Goal: Transaction & Acquisition: Book appointment/travel/reservation

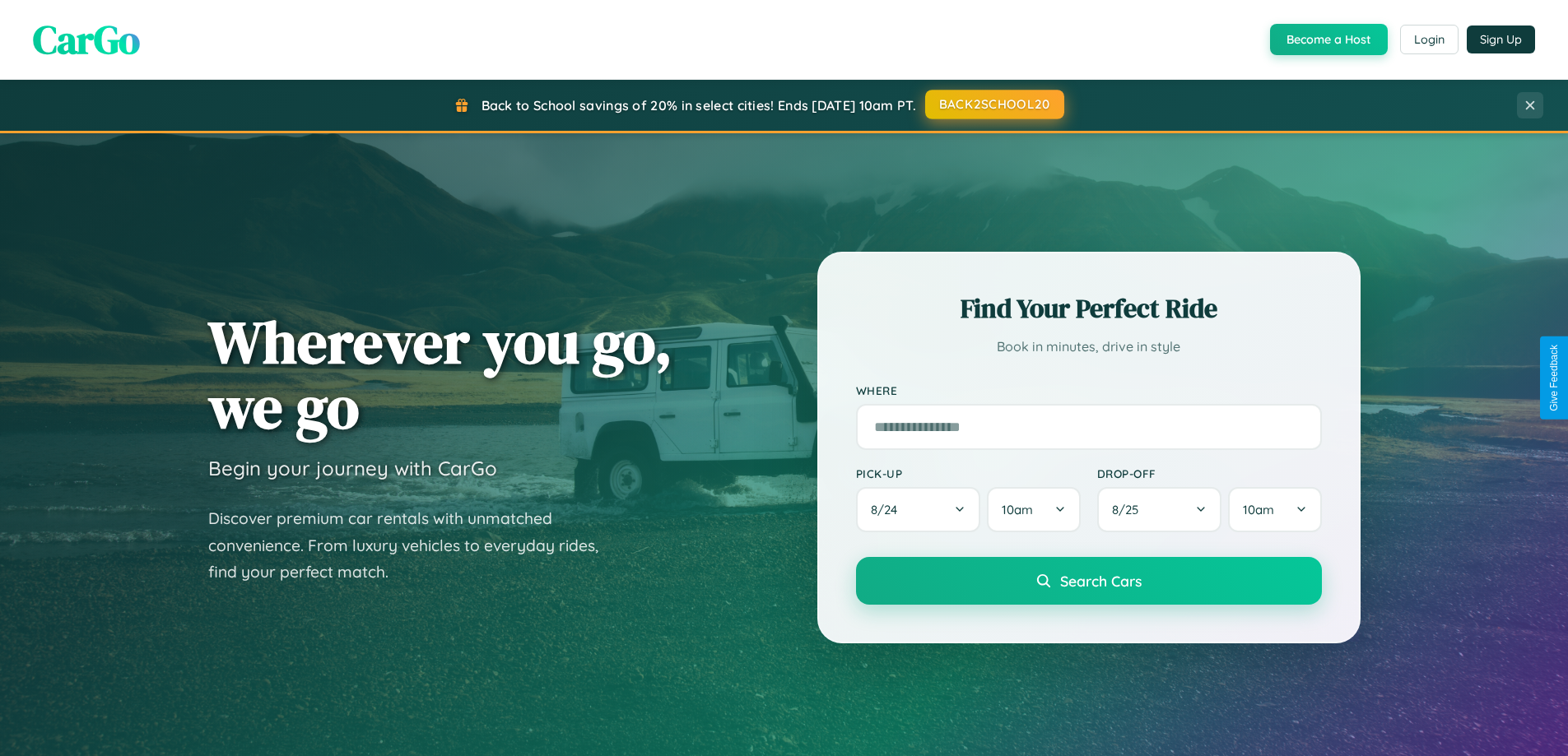
click at [994, 104] on button "BACK2SCHOOL20" at bounding box center [995, 104] width 139 height 30
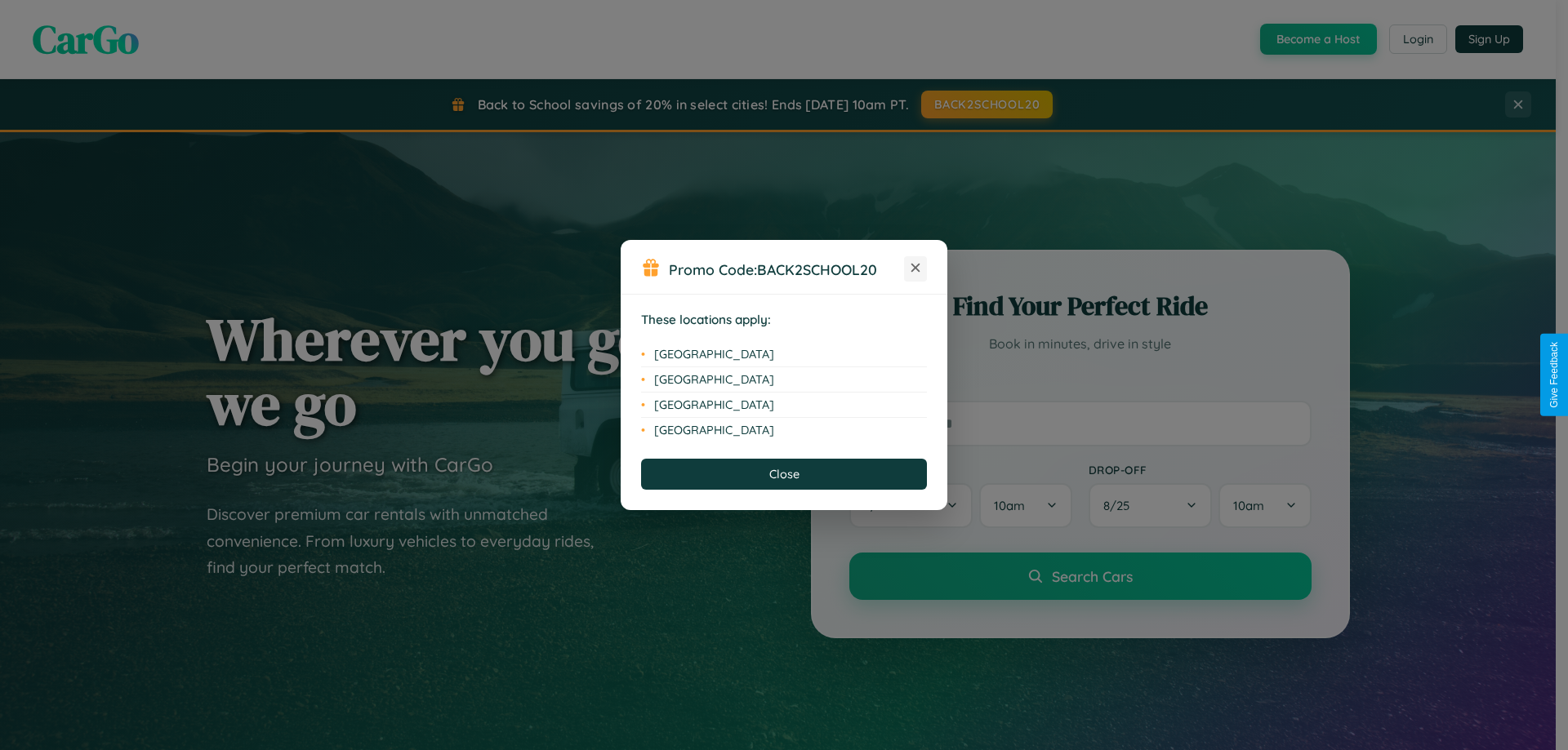
click at [916, 269] on icon at bounding box center [916, 268] width 9 height 9
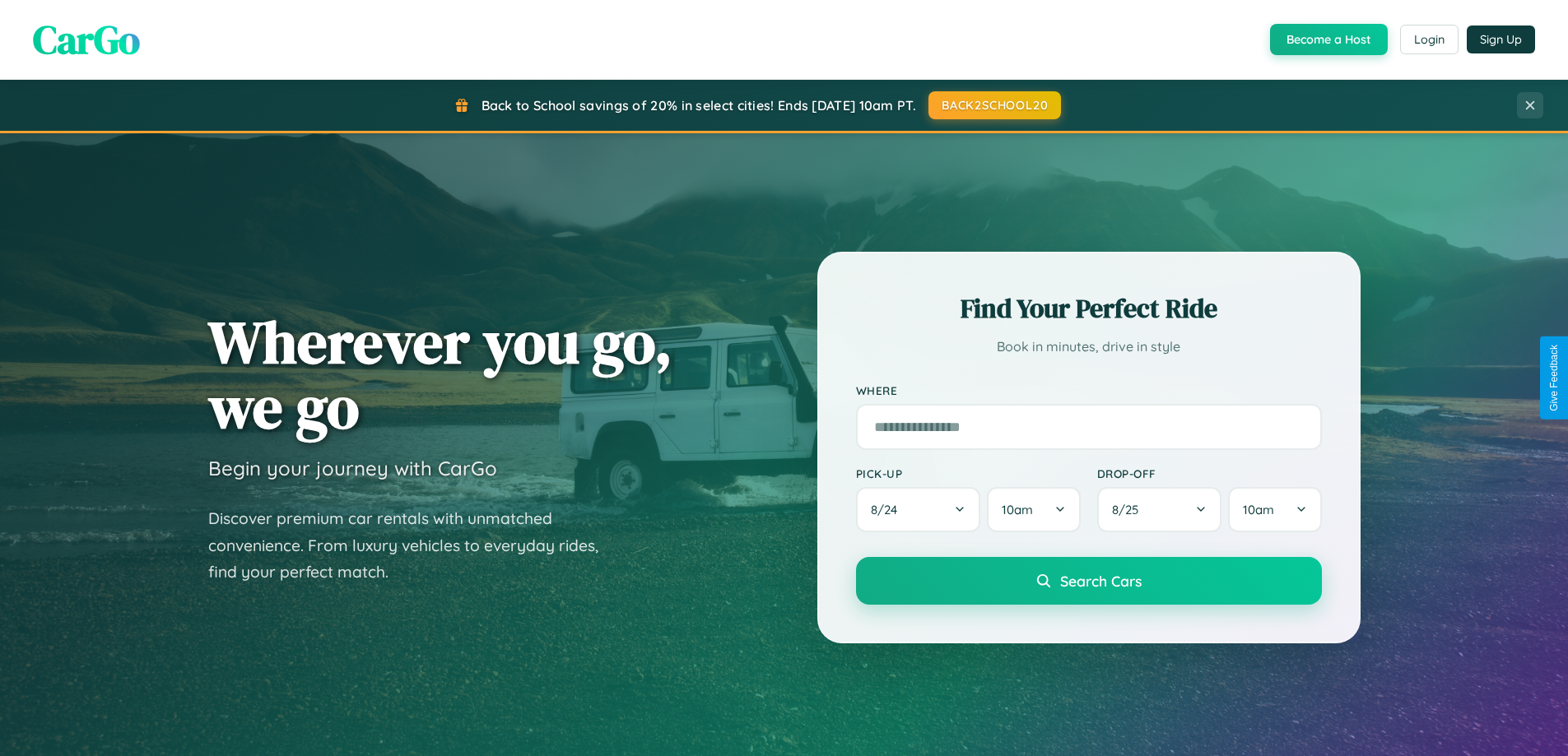
scroll to position [1132, 0]
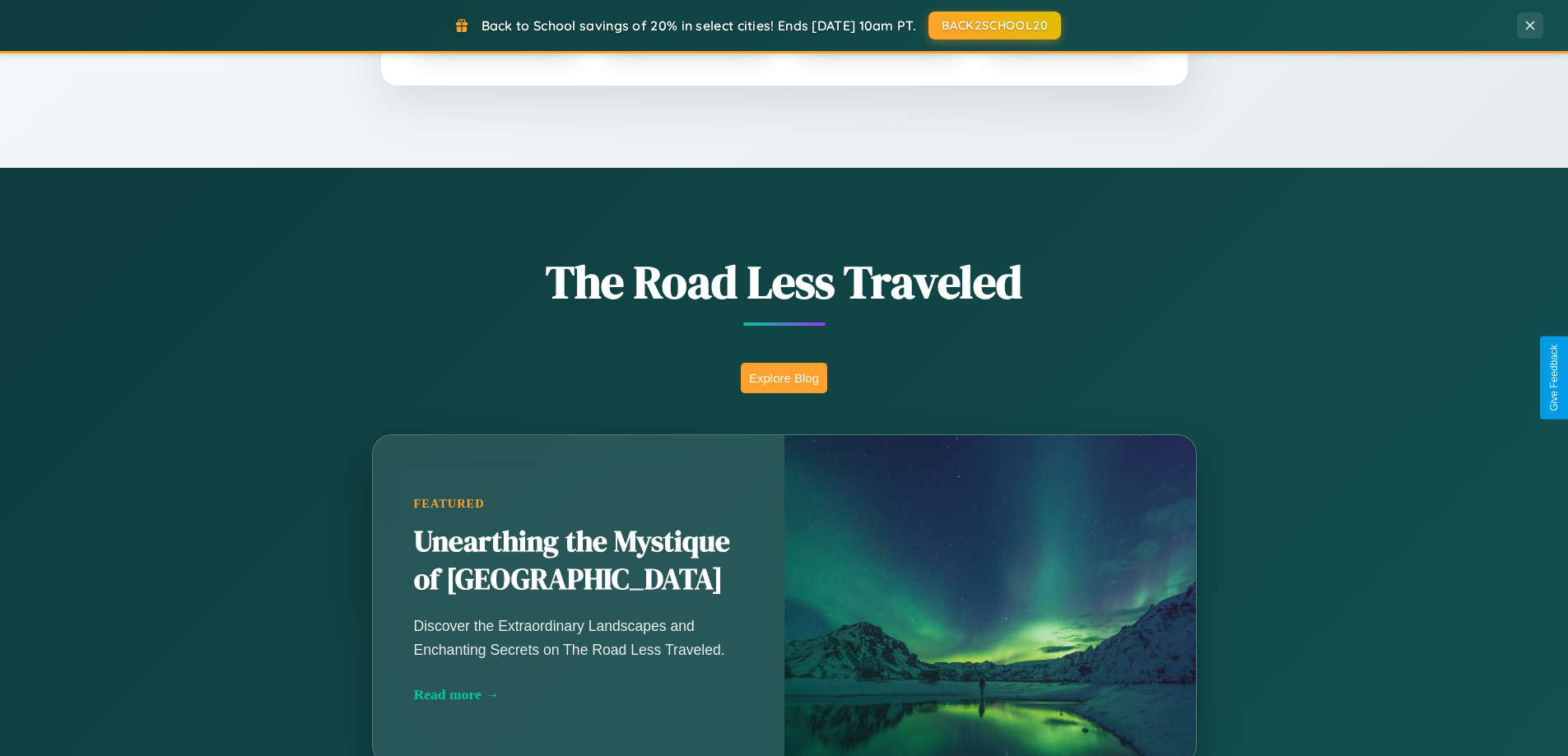
click at [784, 378] on button "Explore Blog" at bounding box center [784, 378] width 86 height 31
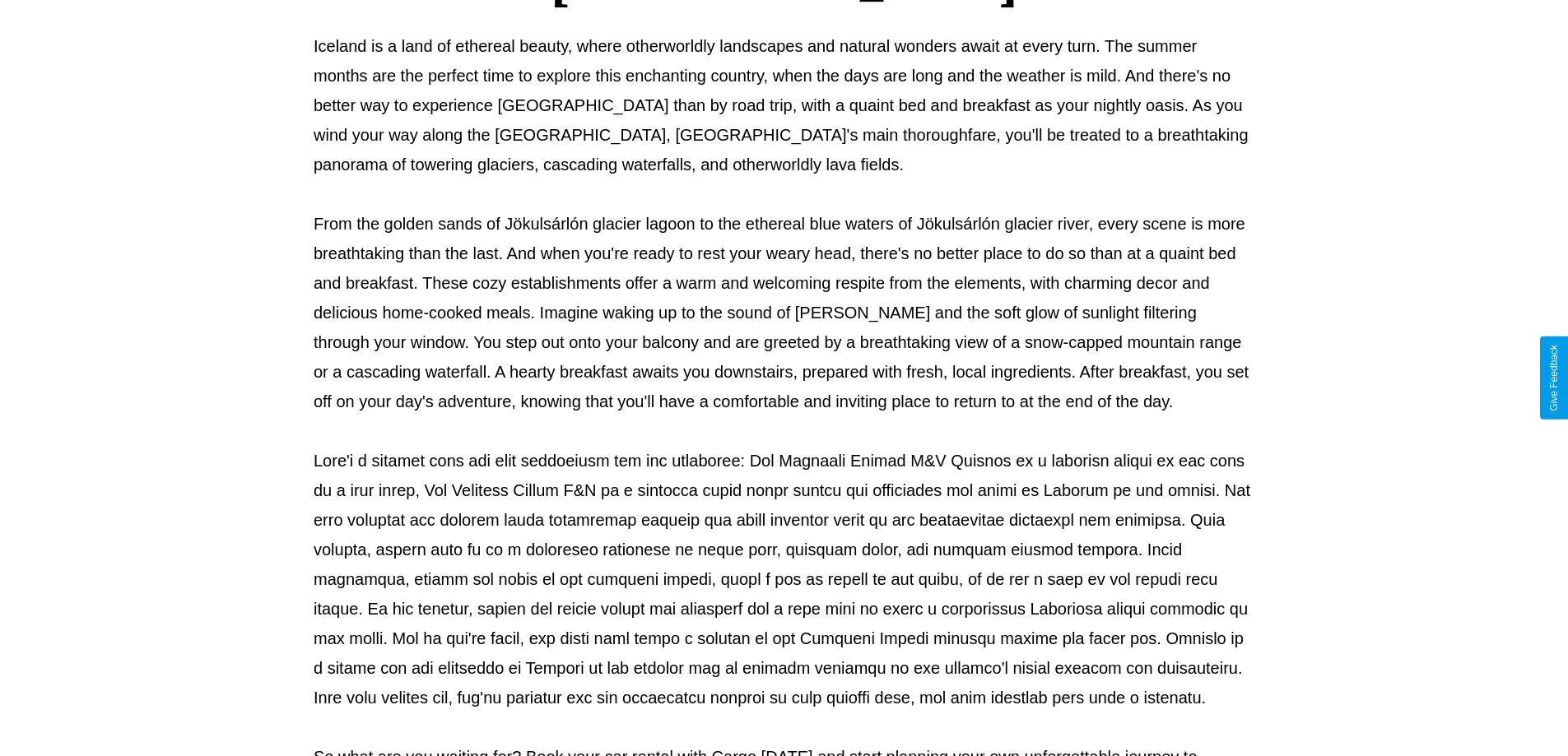
scroll to position [533, 0]
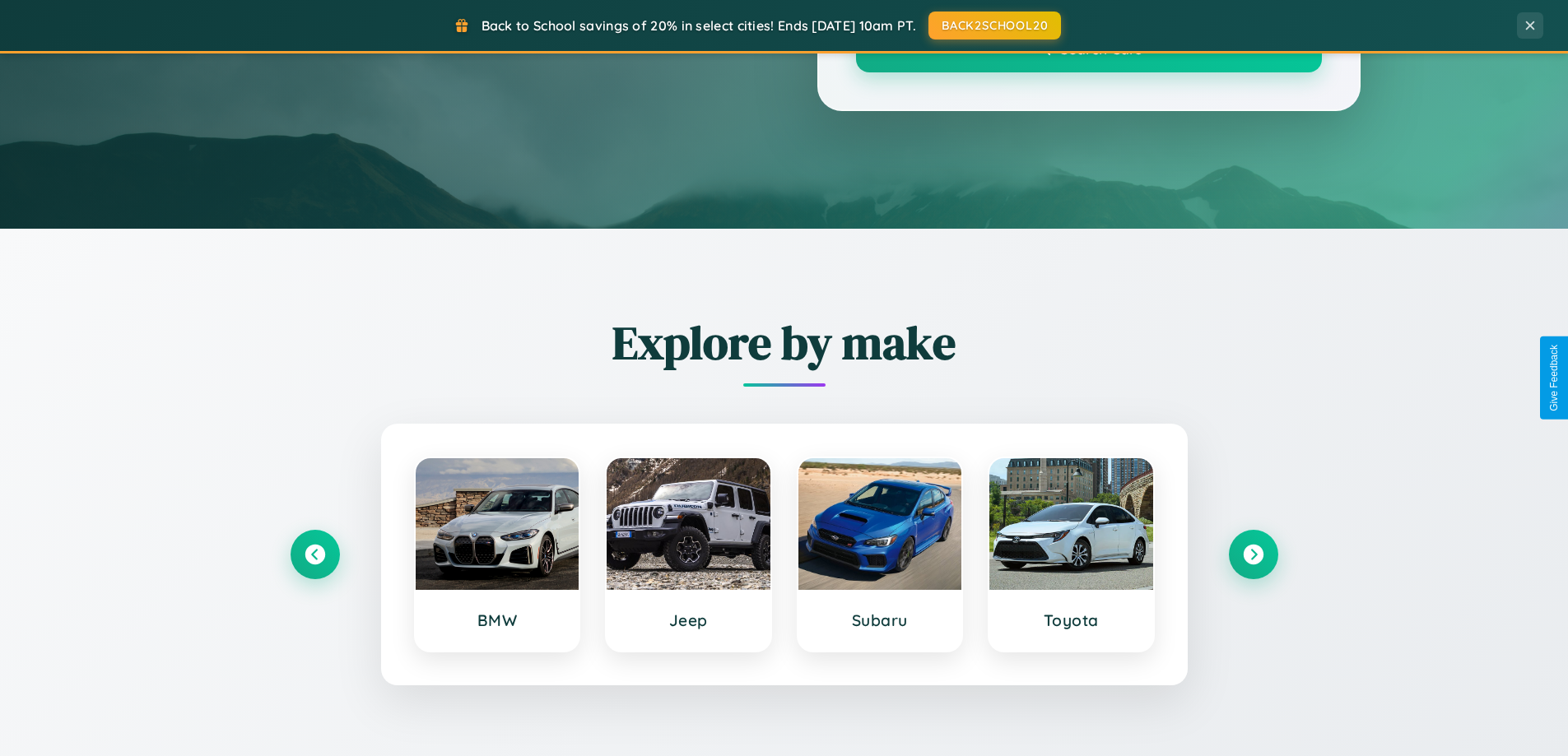
scroll to position [1132, 0]
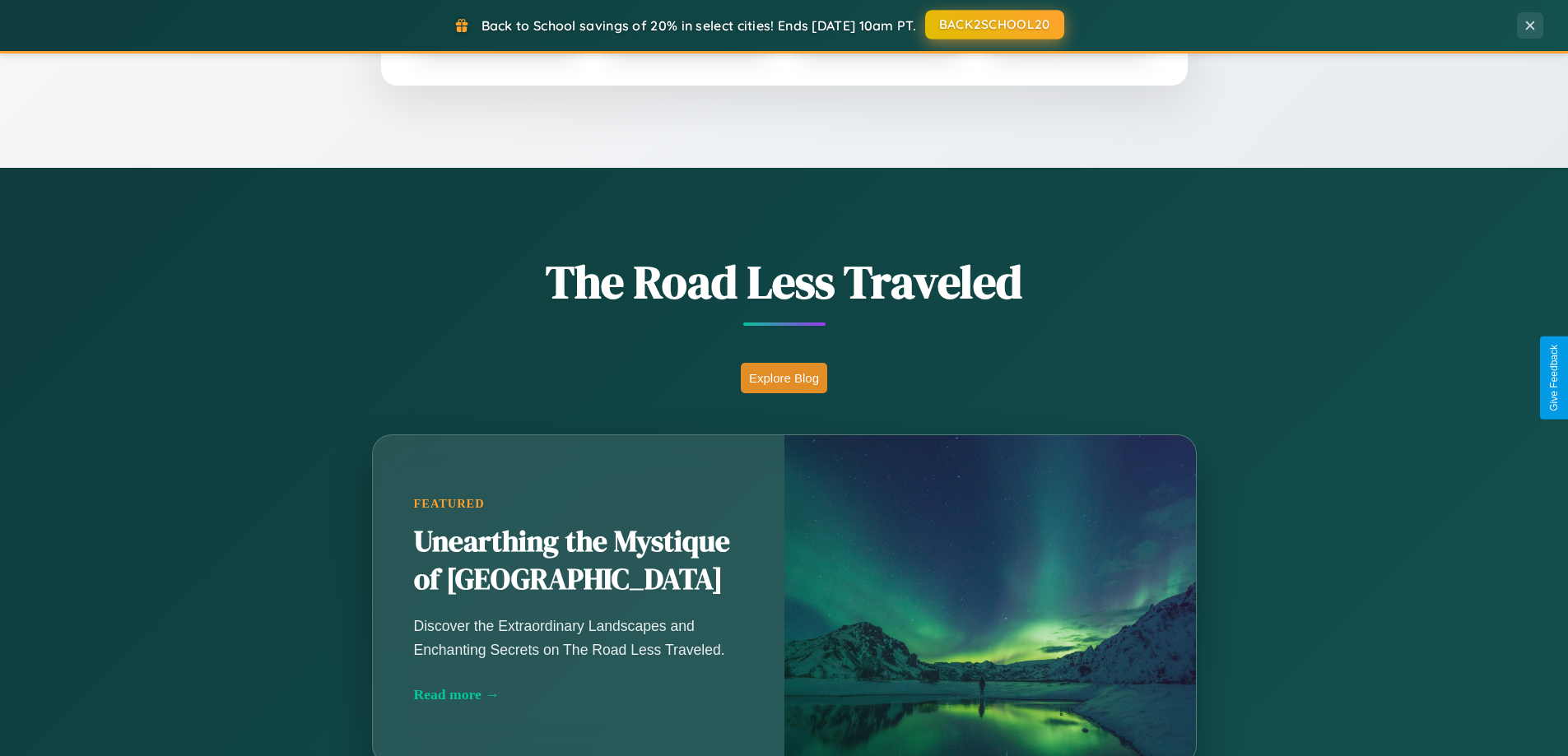
click at [994, 26] on button "BACK2SCHOOL20" at bounding box center [995, 25] width 139 height 30
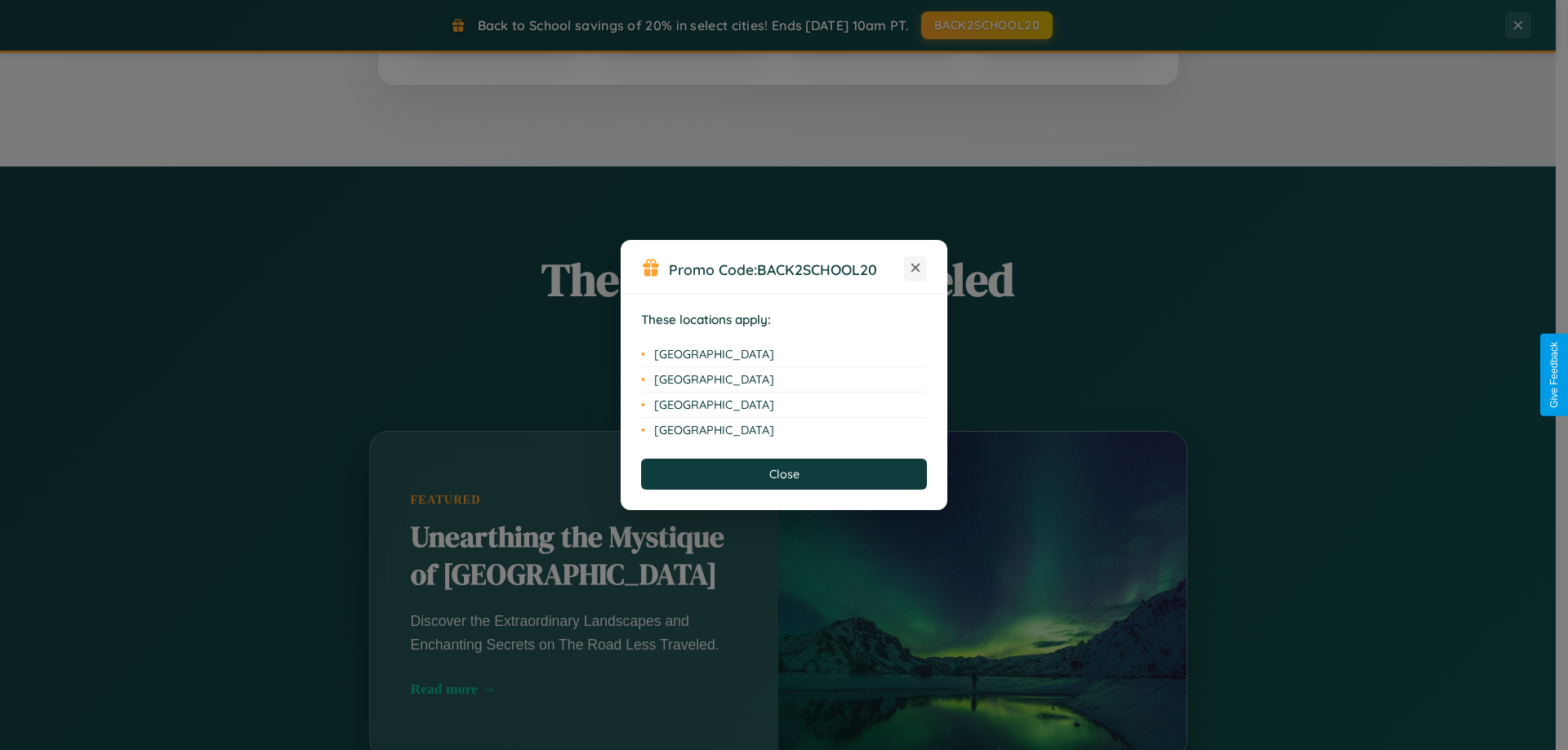
click at [916, 269] on icon at bounding box center [916, 268] width 9 height 9
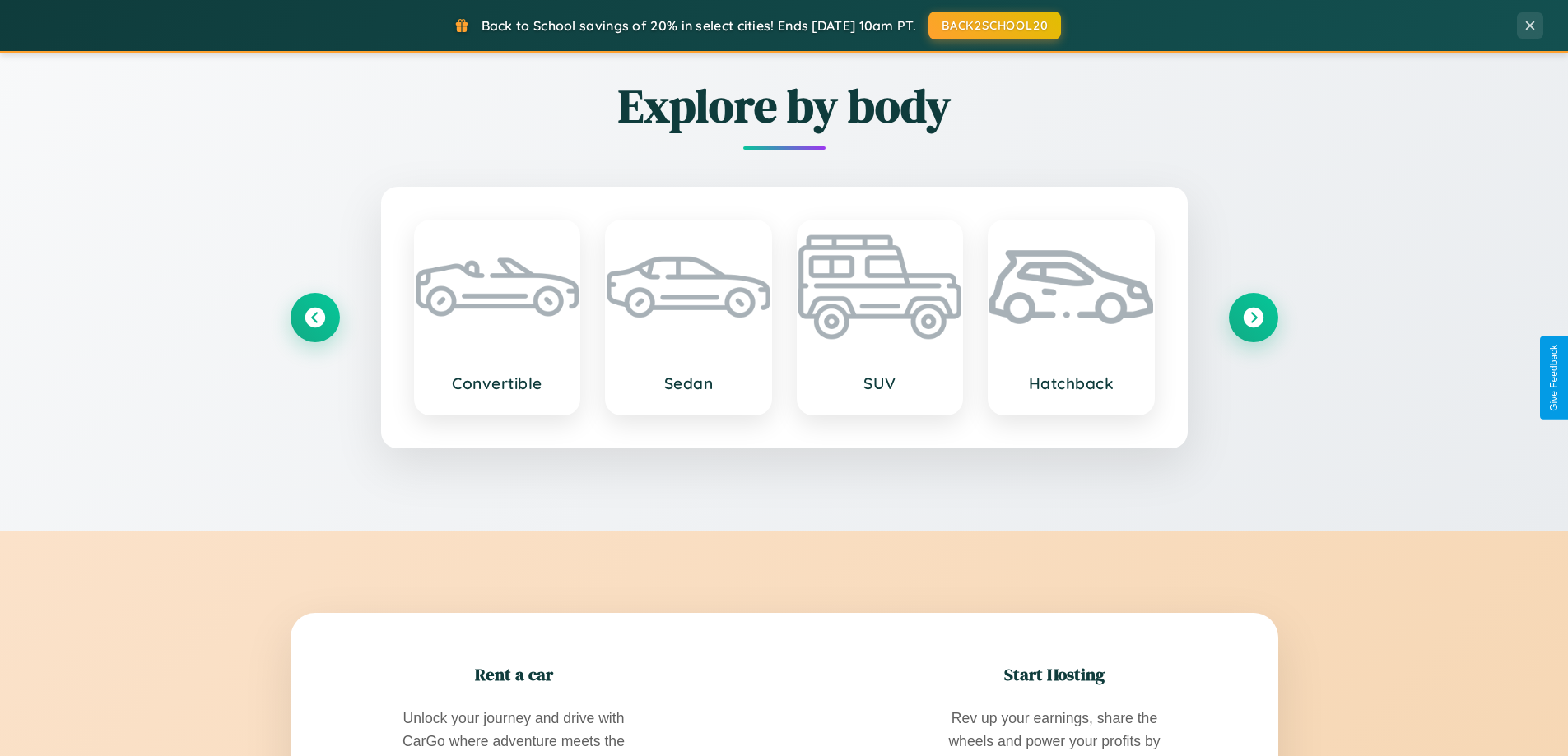
scroll to position [3167, 0]
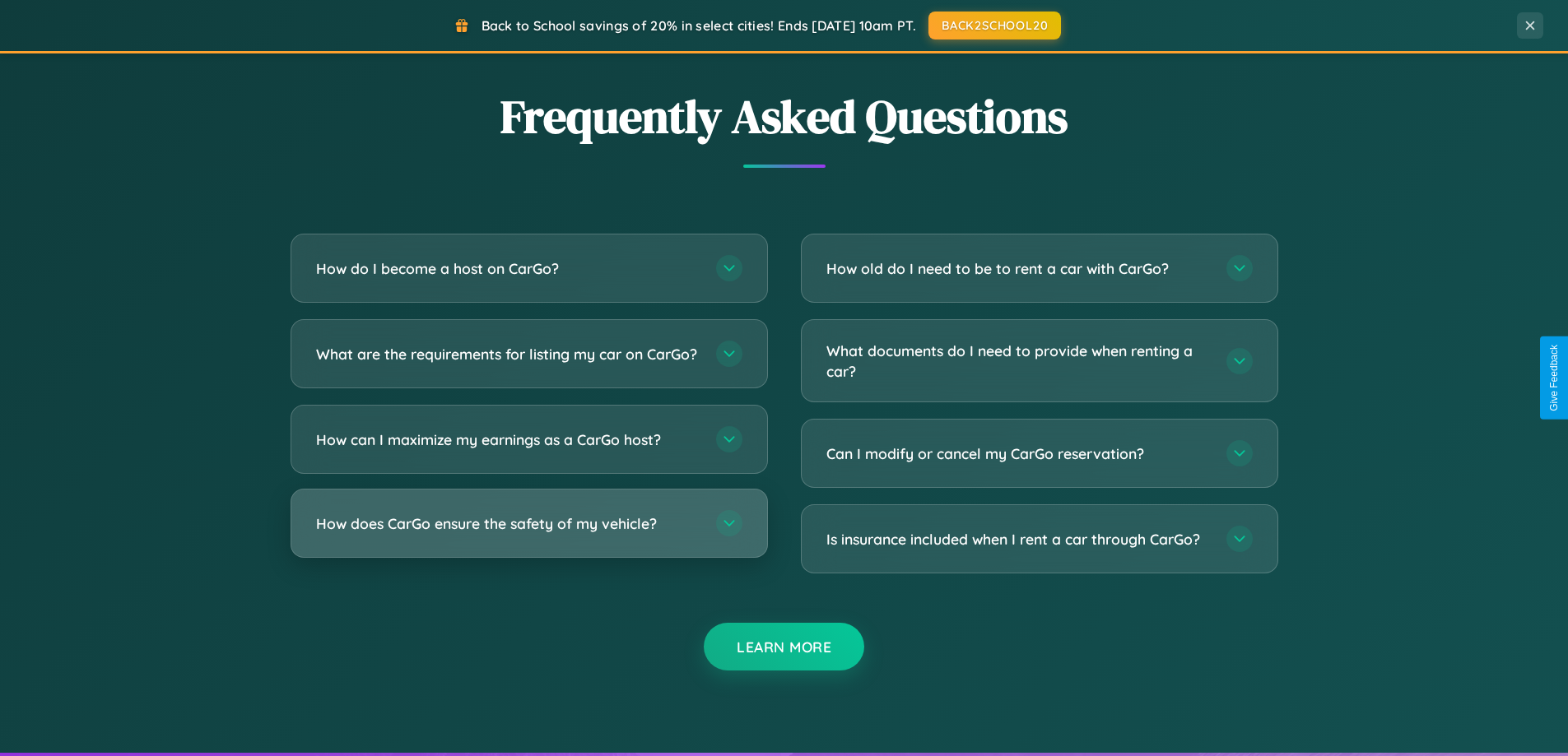
click at [529, 535] on h3 "How does CarGo ensure the safety of my vehicle?" at bounding box center [508, 523] width 383 height 21
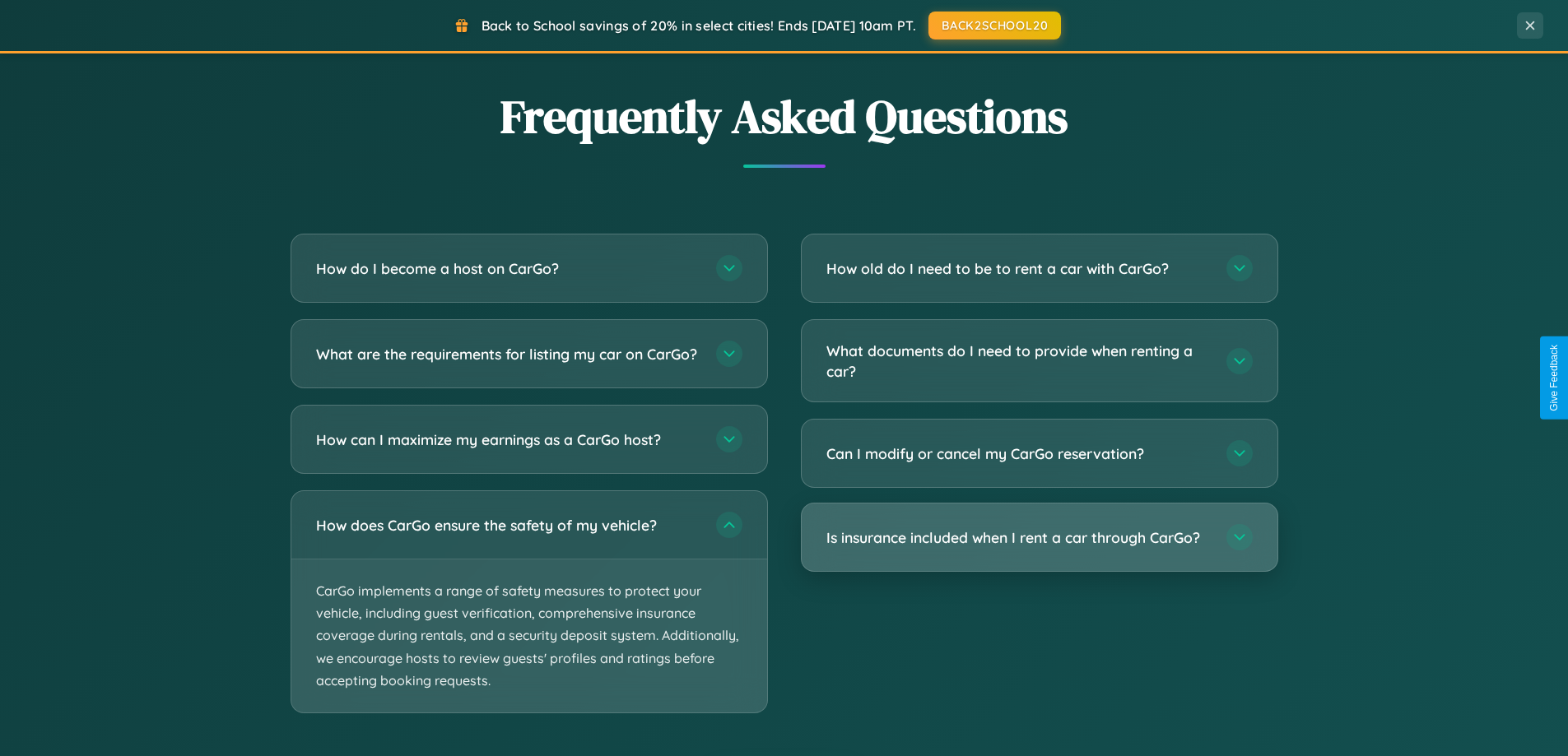
click at [1038, 539] on h3 "Is insurance included when I rent a car through CarGo?" at bounding box center [1018, 538] width 383 height 21
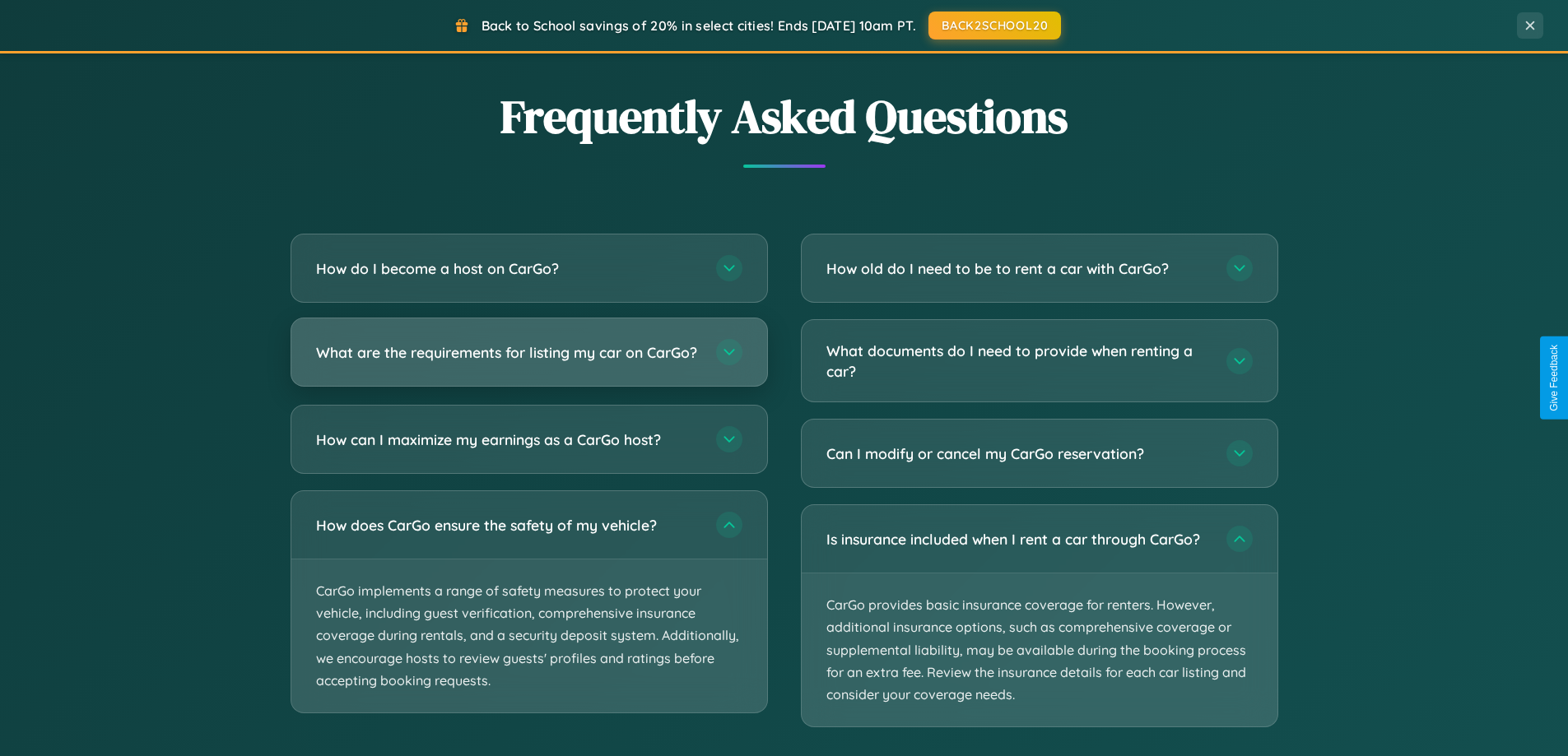
click at [529, 361] on h3 "What are the requirements for listing my car on CarGo?" at bounding box center [508, 352] width 383 height 21
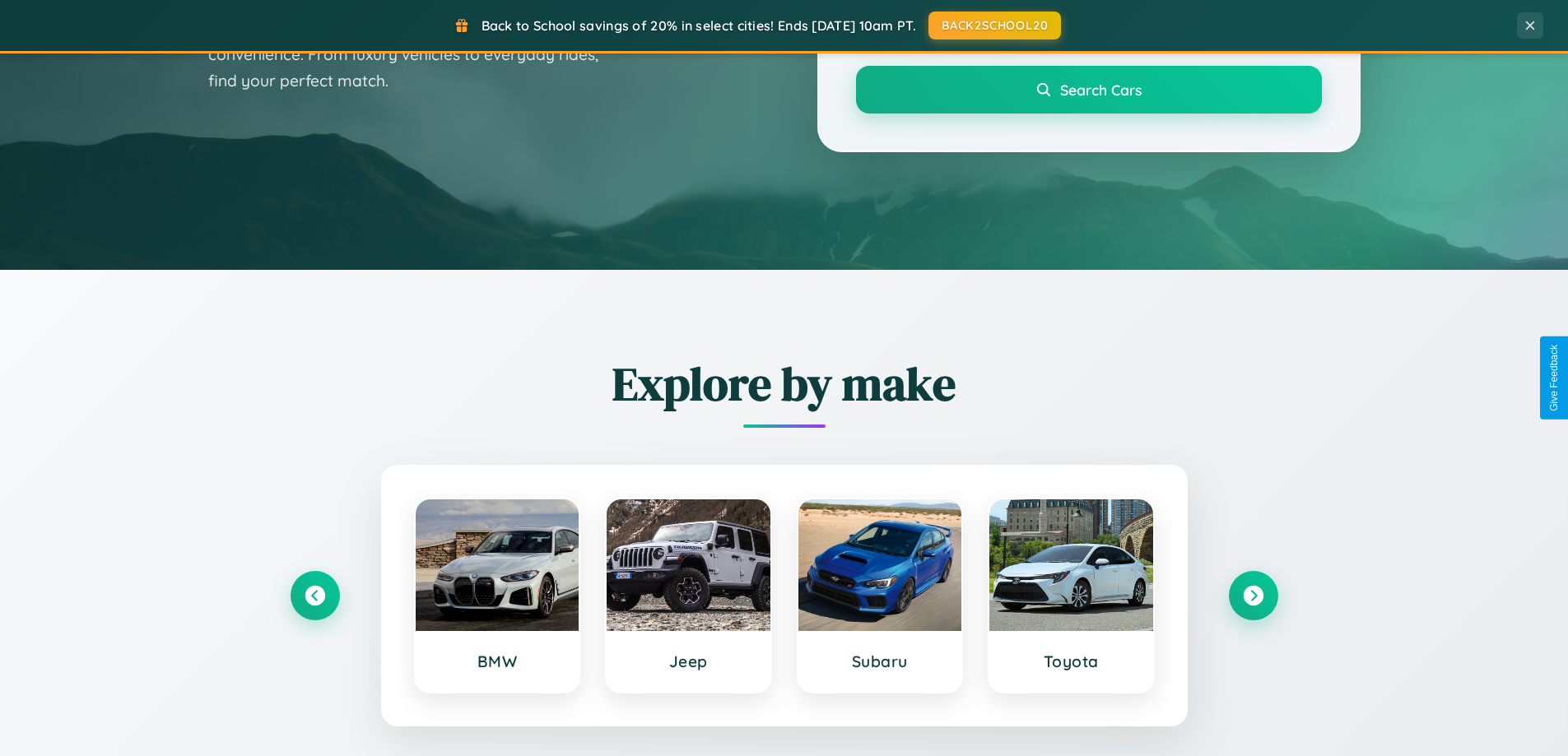
scroll to position [49, 0]
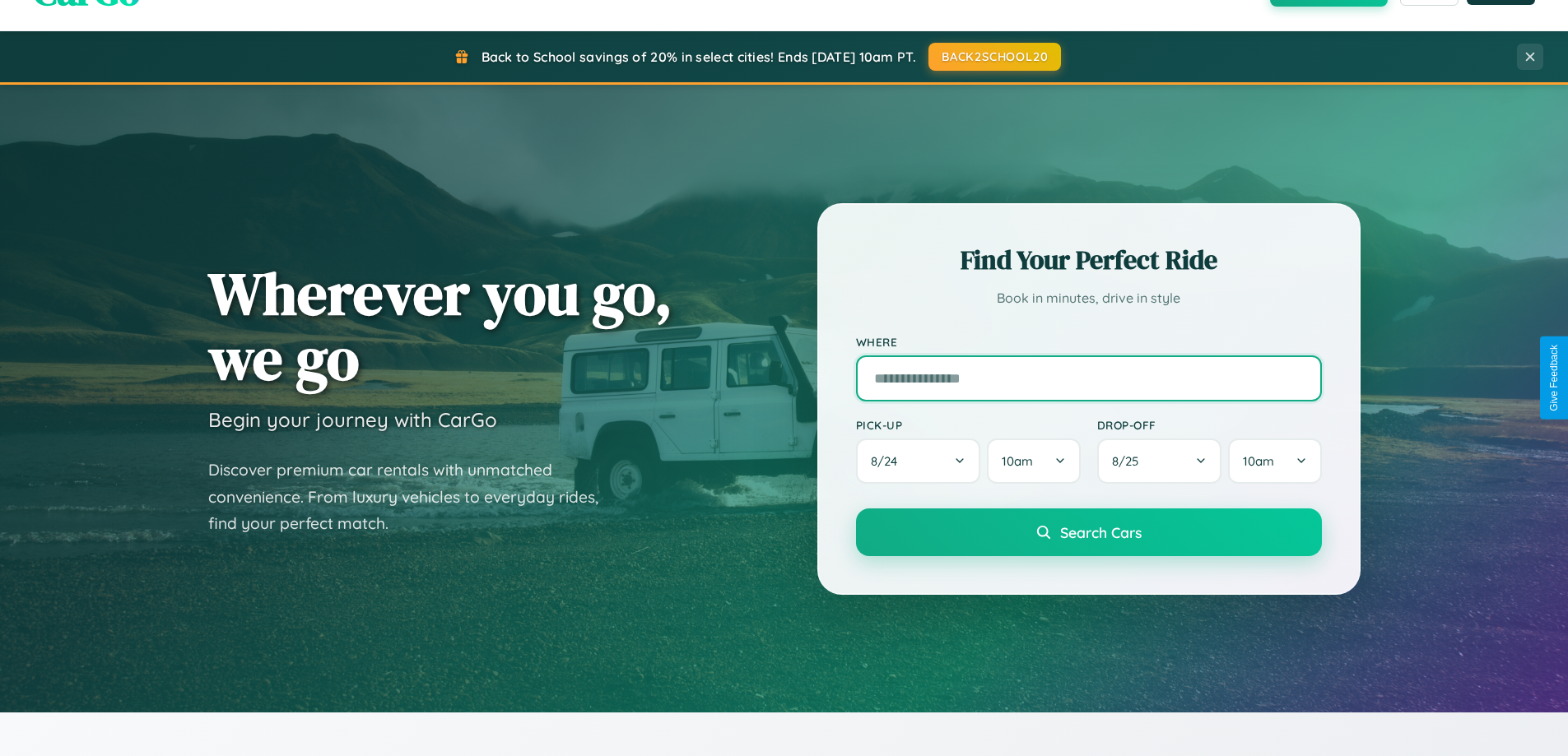
click at [1088, 378] on input "text" at bounding box center [1089, 379] width 466 height 46
type input "**********"
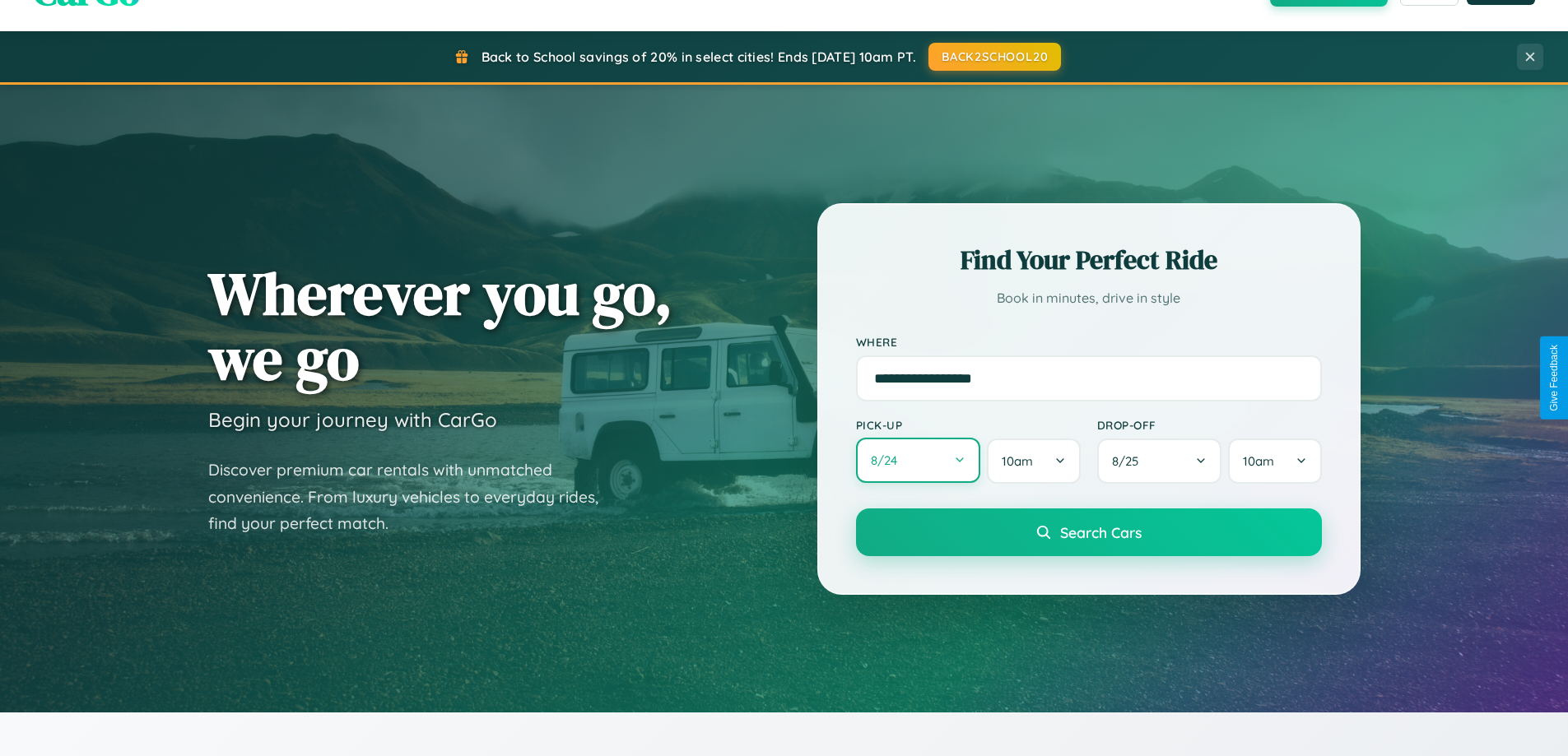
click at [918, 462] on button "8 / 24" at bounding box center [919, 460] width 125 height 45
select select "*"
select select "****"
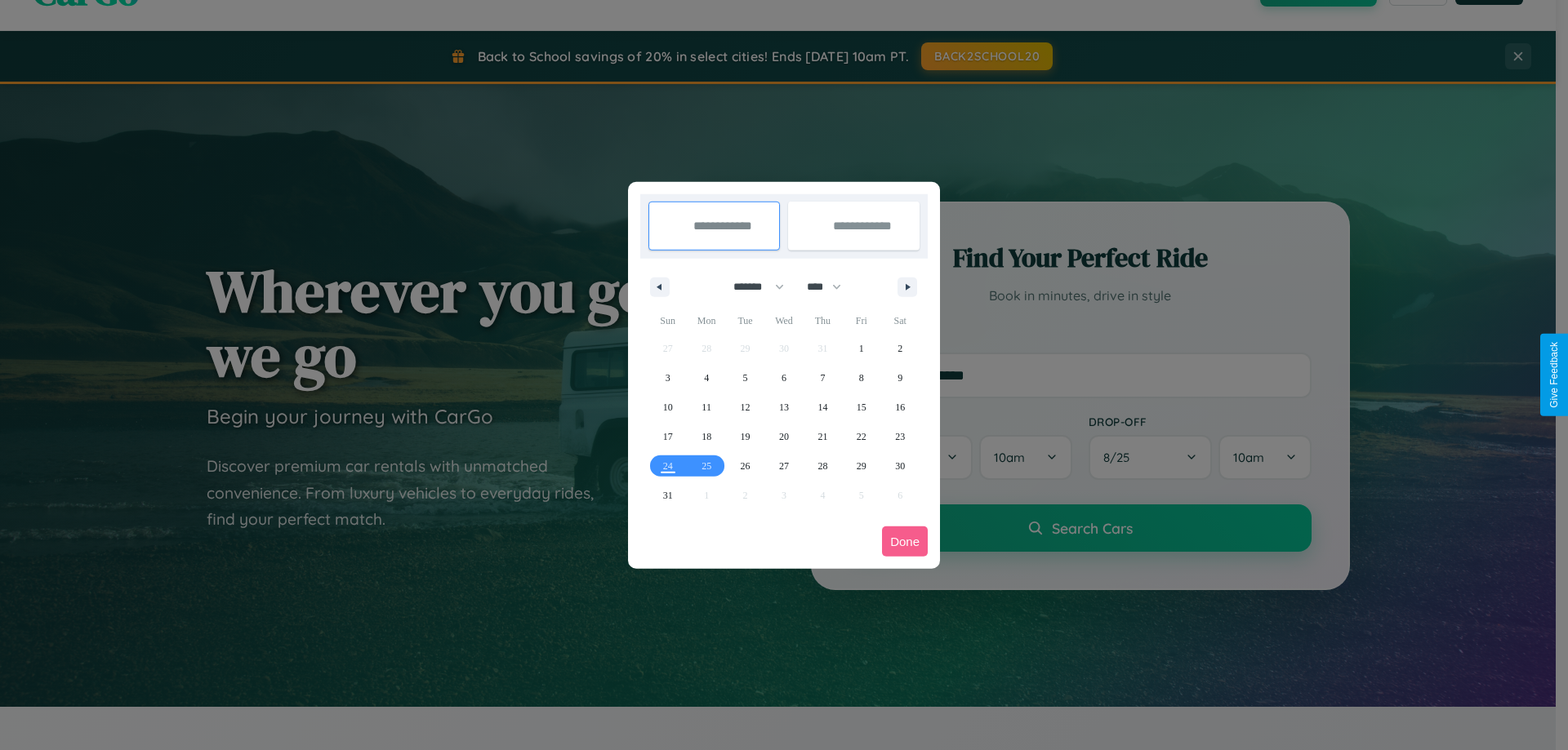
drag, startPoint x: 751, startPoint y: 287, endPoint x: 784, endPoint y: 327, distance: 51.9
click at [751, 287] on select "******* ******** ***** ***** *** **** **** ****** ********* ******* ******** **…" at bounding box center [756, 287] width 70 height 27
select select "*"
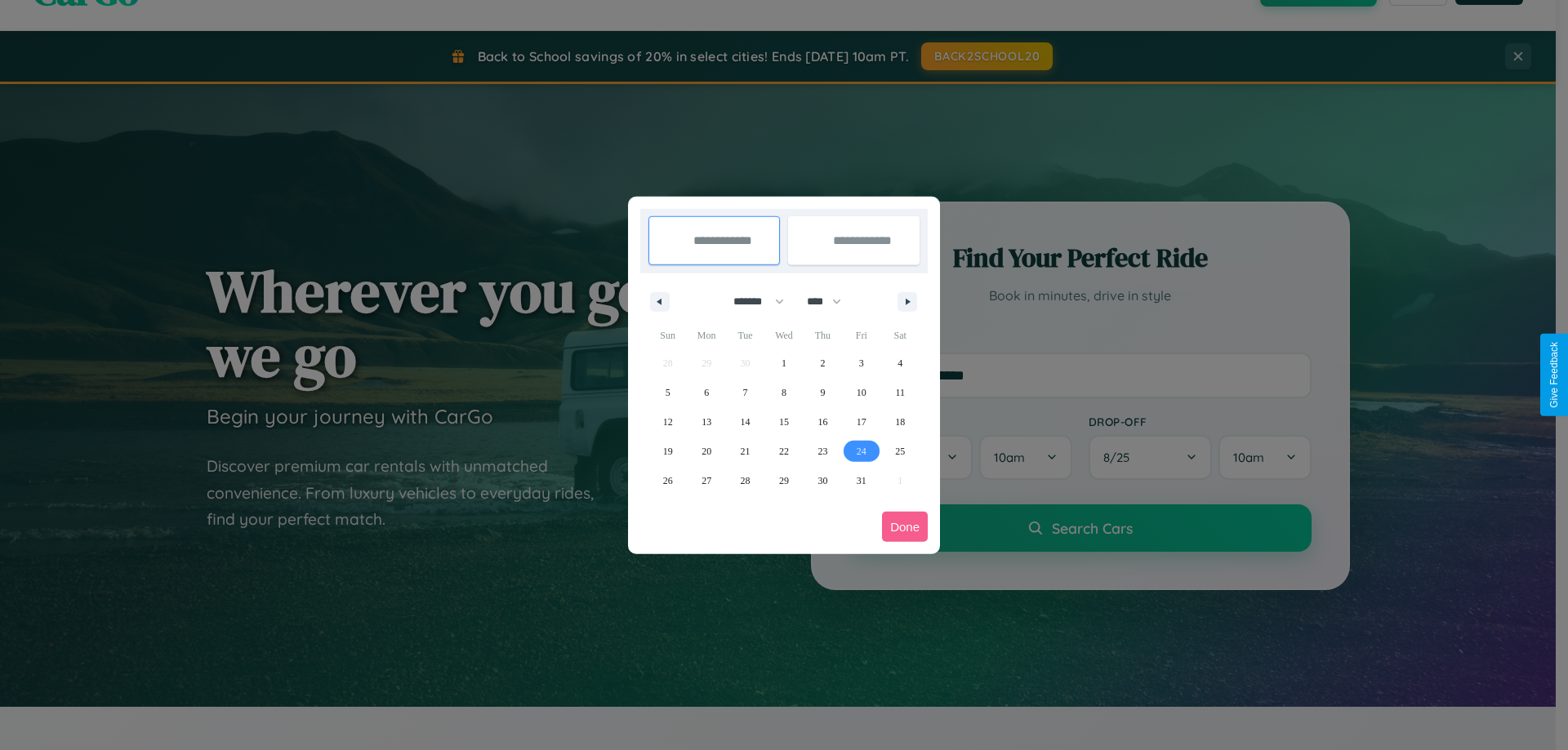
click at [860, 451] on span "24" at bounding box center [861, 451] width 10 height 30
type input "**********"
click at [667, 480] on span "26" at bounding box center [668, 480] width 10 height 30
type input "**********"
click at [904, 527] on button "Done" at bounding box center [904, 527] width 46 height 31
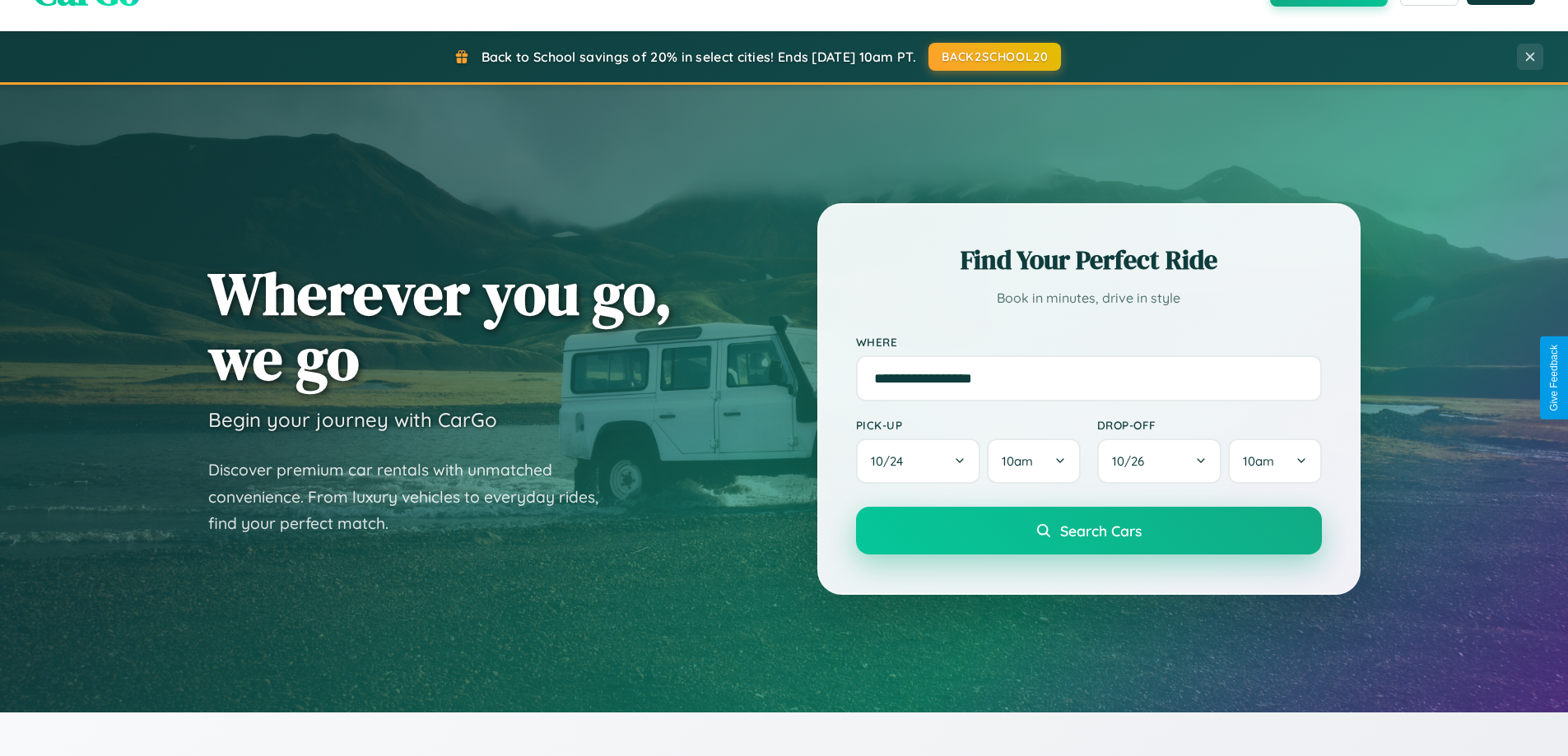
click at [1088, 531] on span "Search Cars" at bounding box center [1100, 530] width 81 height 18
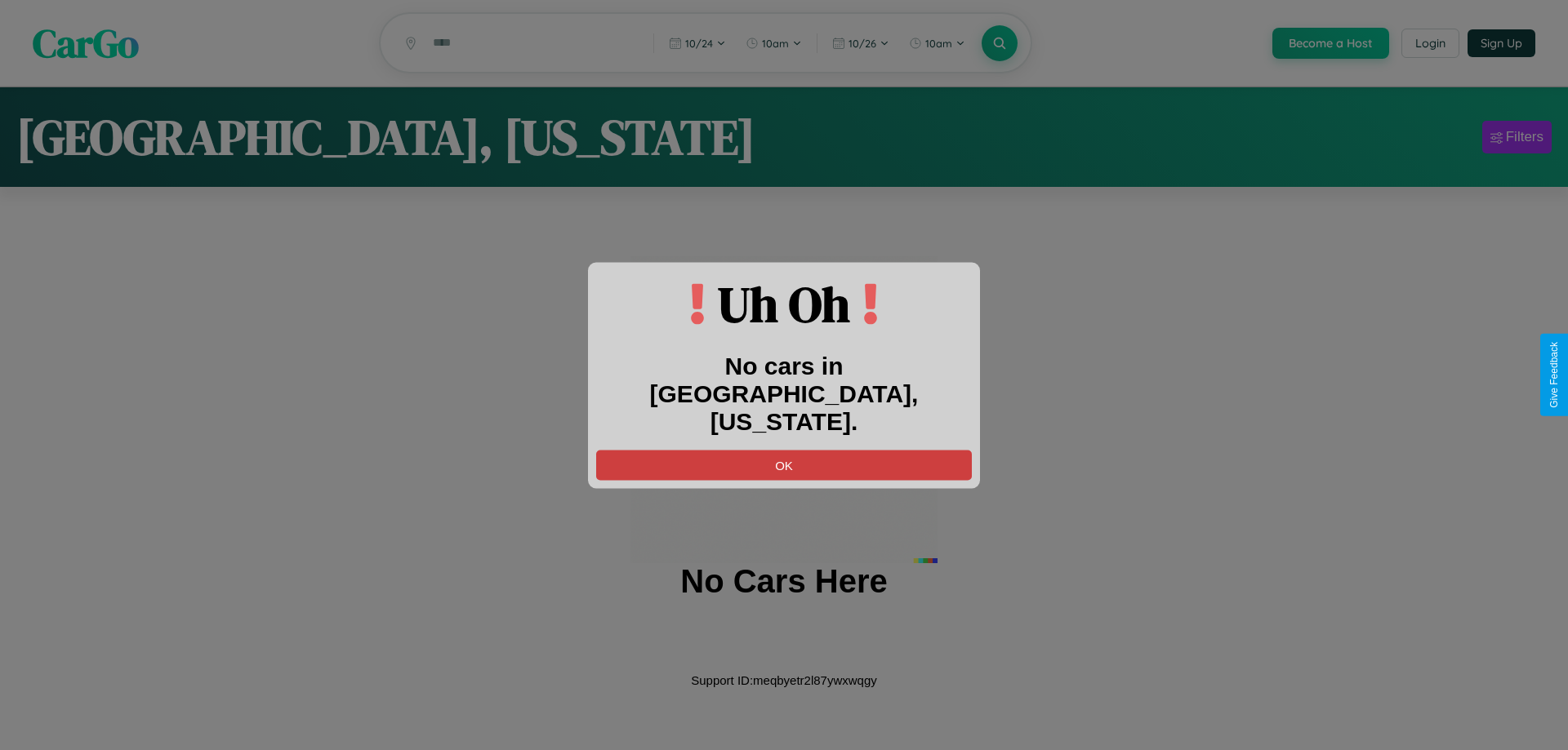
click at [784, 450] on button "OK" at bounding box center [784, 465] width 376 height 31
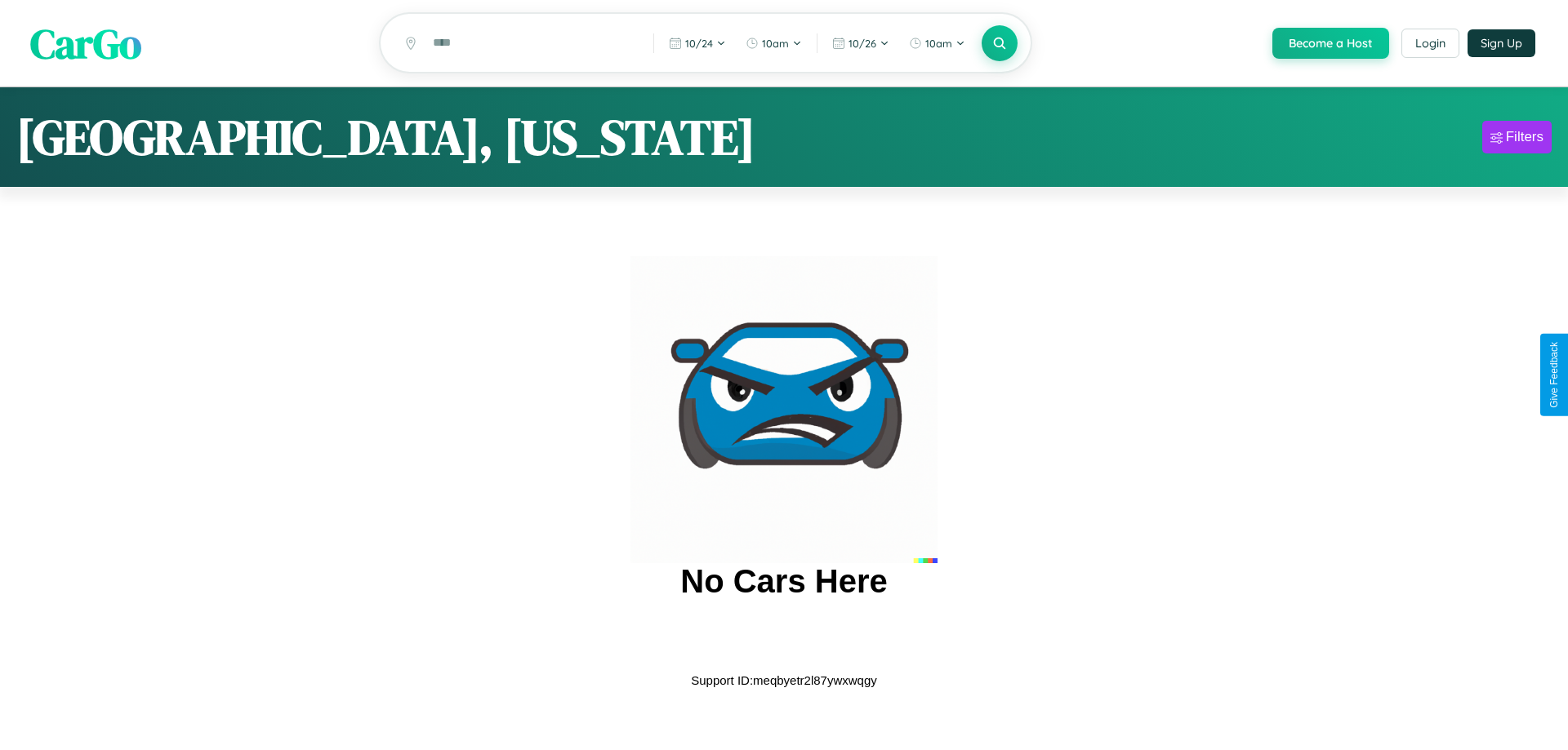
click at [86, 44] on span "CarGo" at bounding box center [86, 42] width 111 height 56
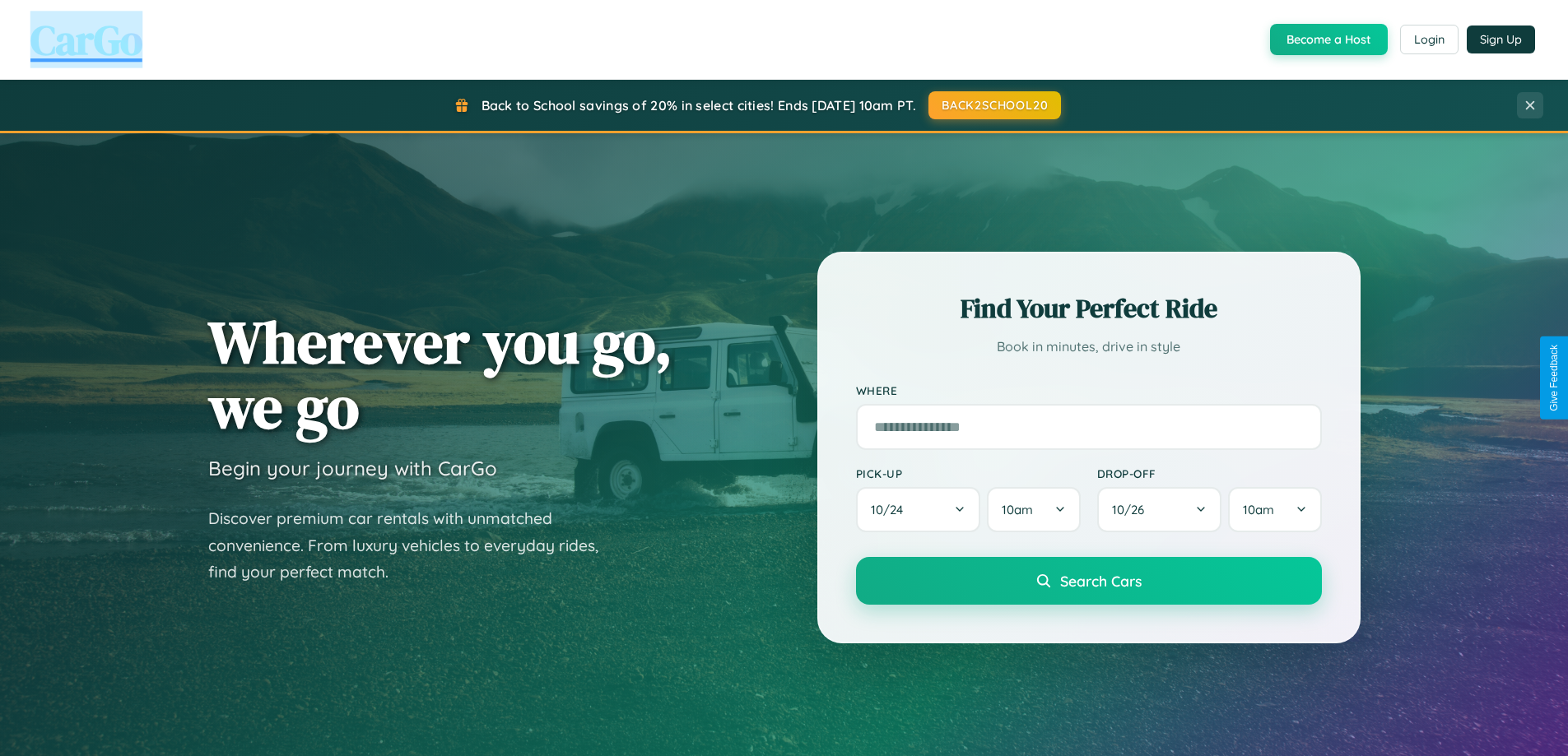
scroll to position [49, 0]
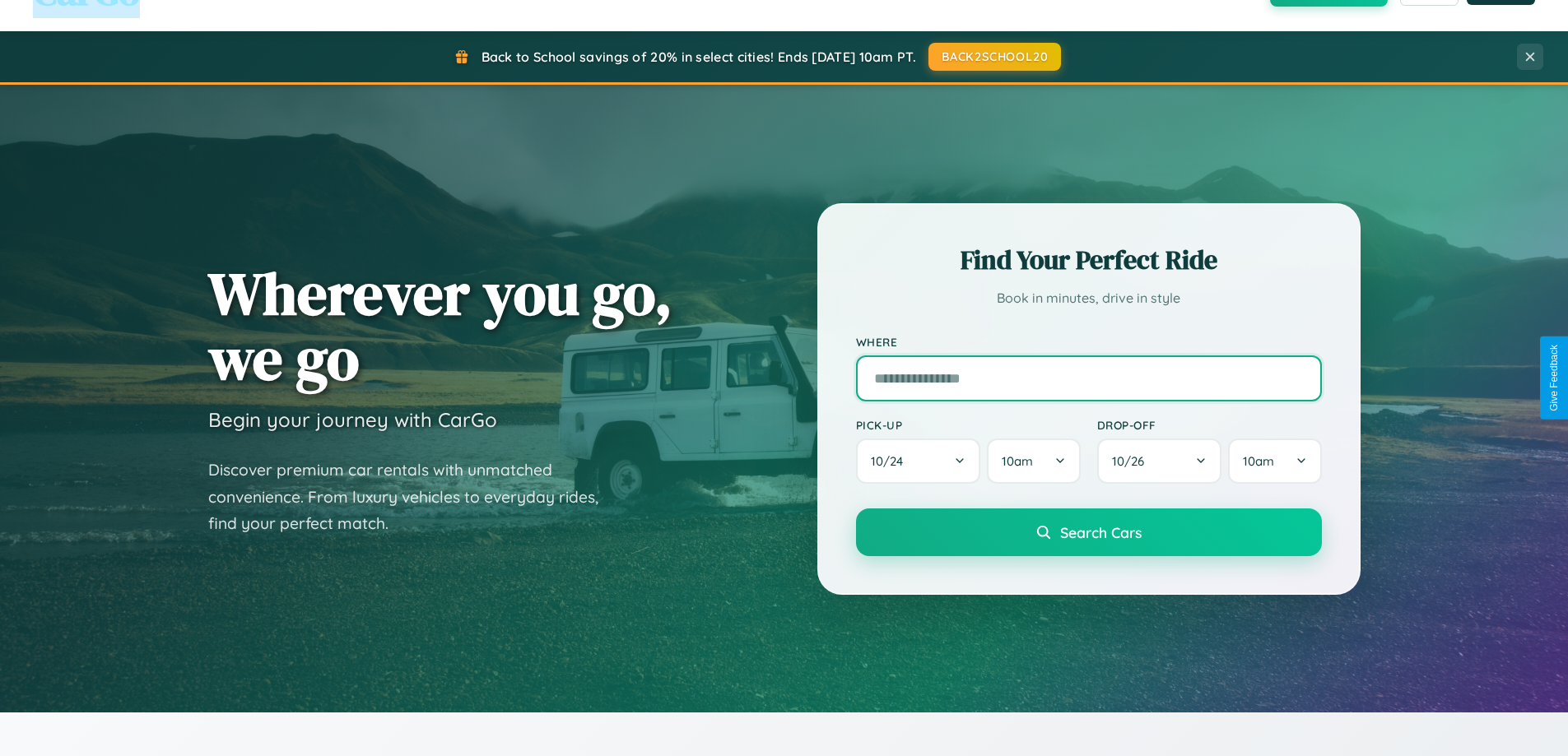
click at [1088, 378] on input "text" at bounding box center [1089, 379] width 466 height 46
type input "******"
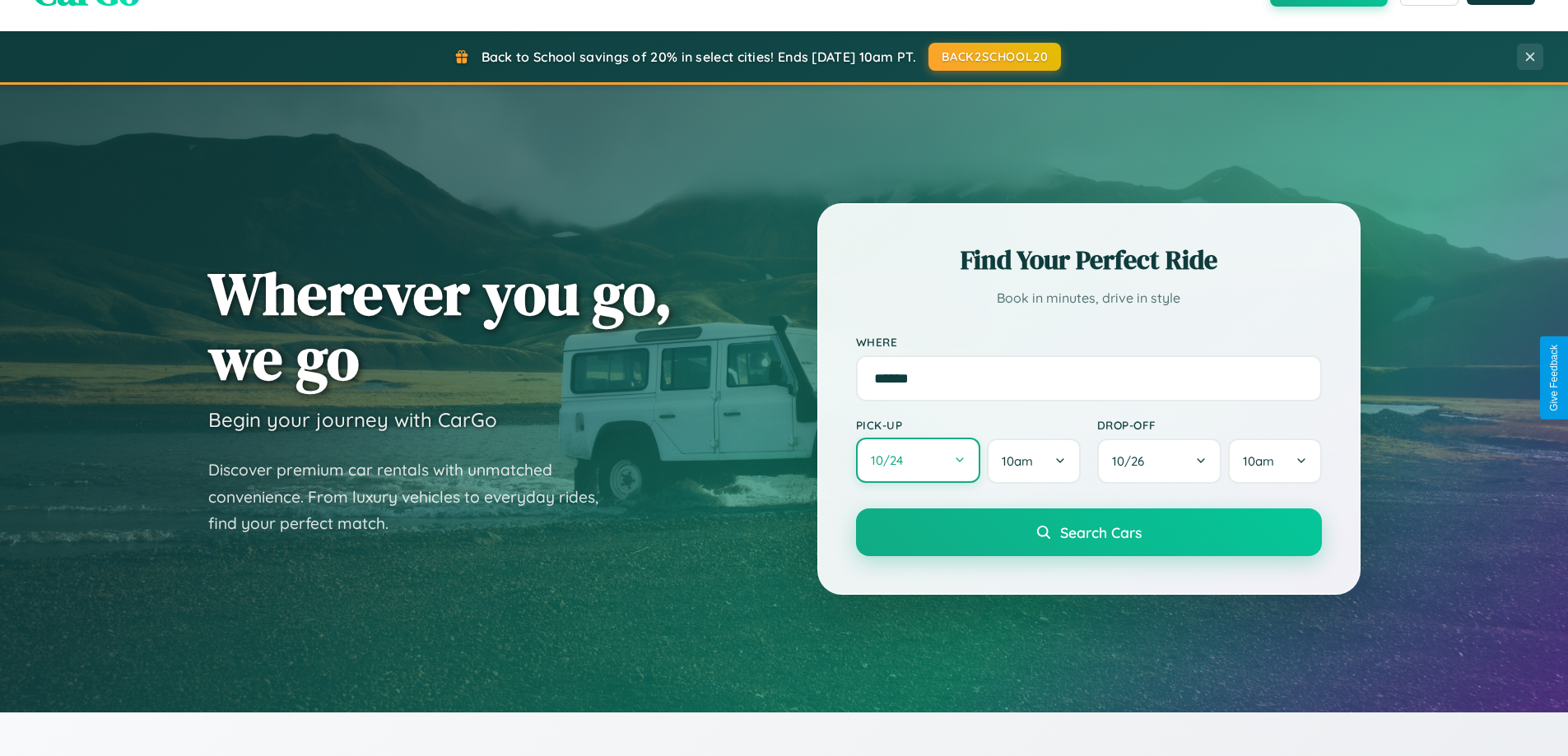
click at [918, 461] on button "10 / 24" at bounding box center [919, 460] width 125 height 45
select select "*"
select select "****"
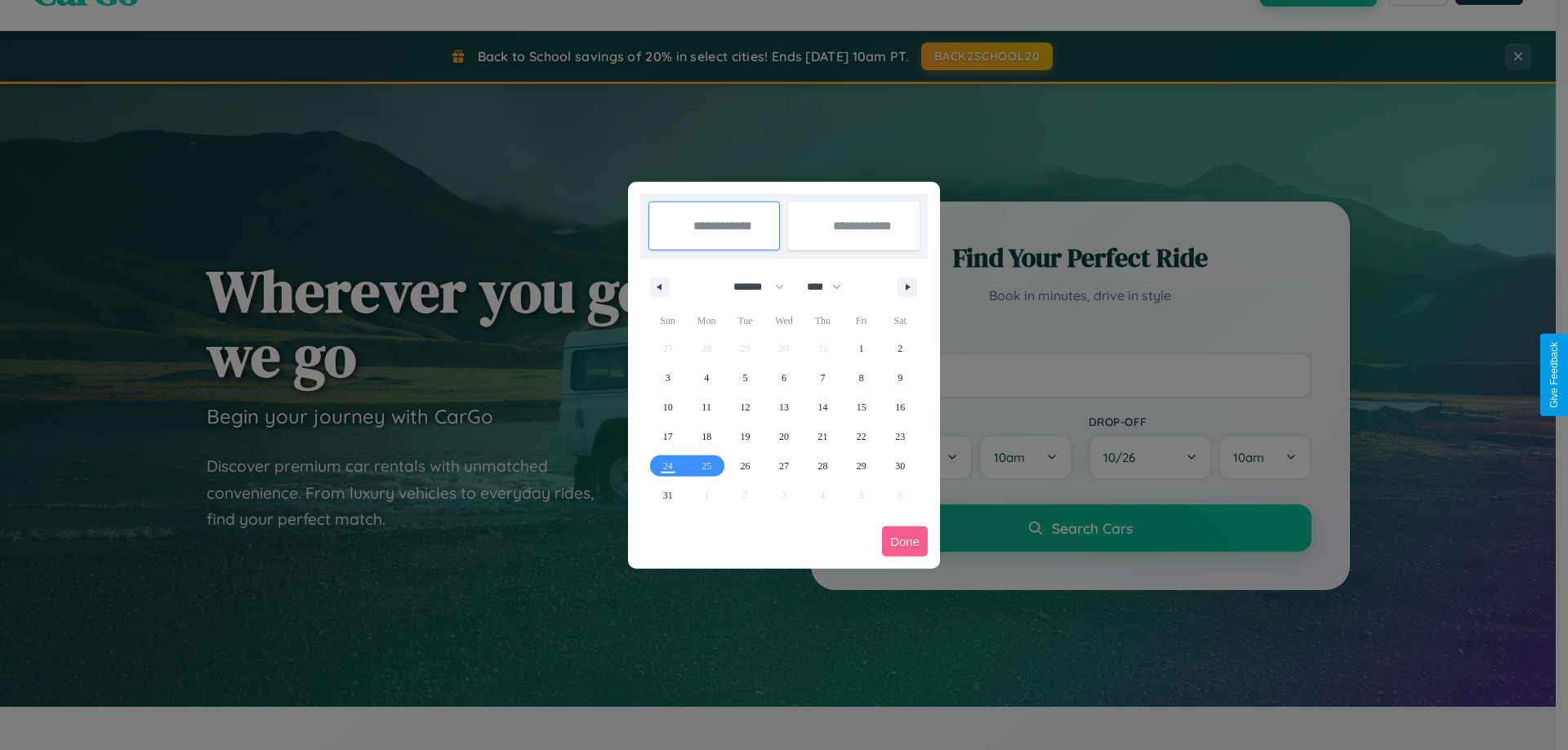
click at [751, 287] on select "******* ******** ***** ***** *** **** **** ****** ********* ******* ******** **…" at bounding box center [756, 287] width 70 height 27
select select "*"
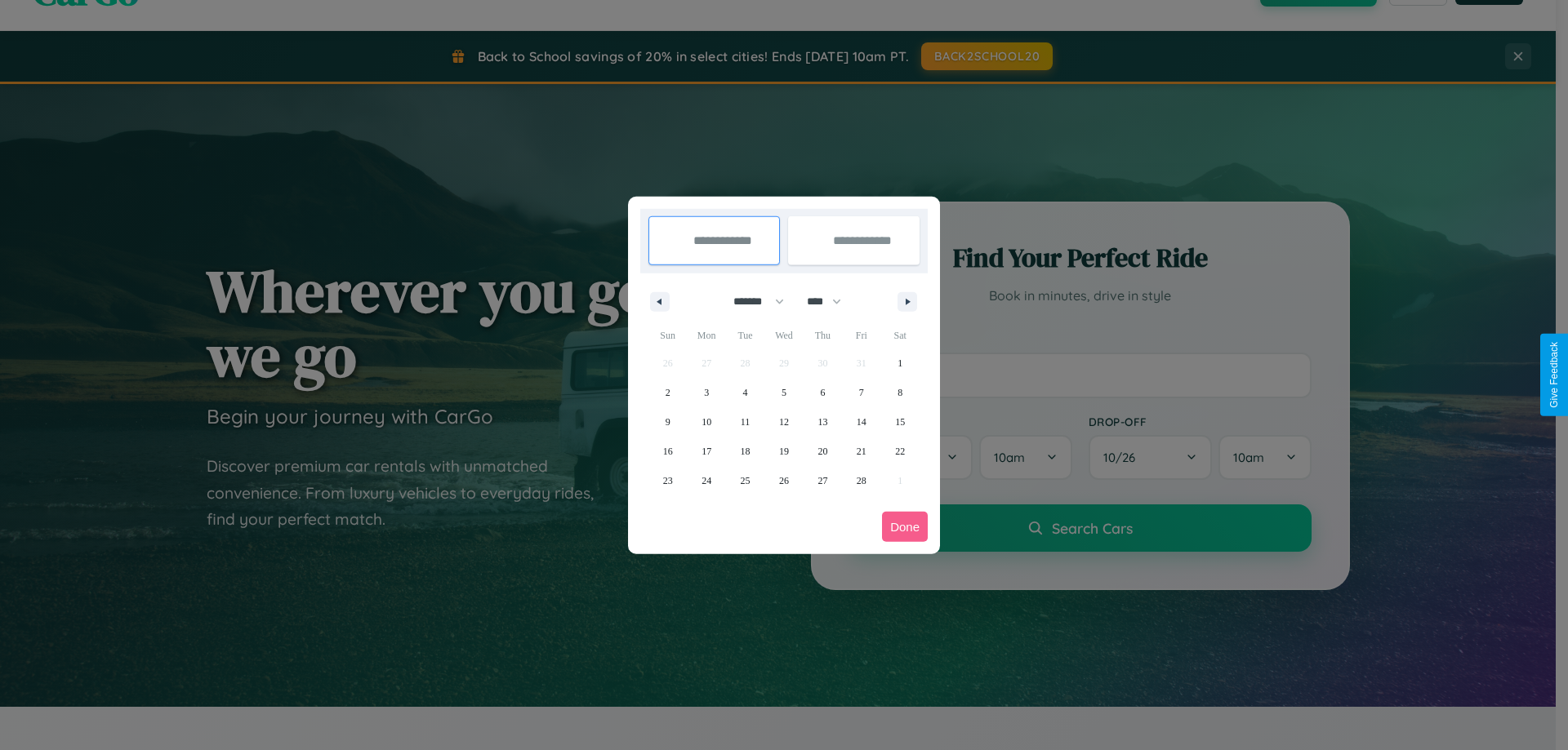
drag, startPoint x: 832, startPoint y: 301, endPoint x: 784, endPoint y: 327, distance: 54.6
click at [832, 301] on select "**** **** **** **** **** **** **** **** **** **** **** **** **** **** **** ****…" at bounding box center [823, 302] width 49 height 27
select select "****"
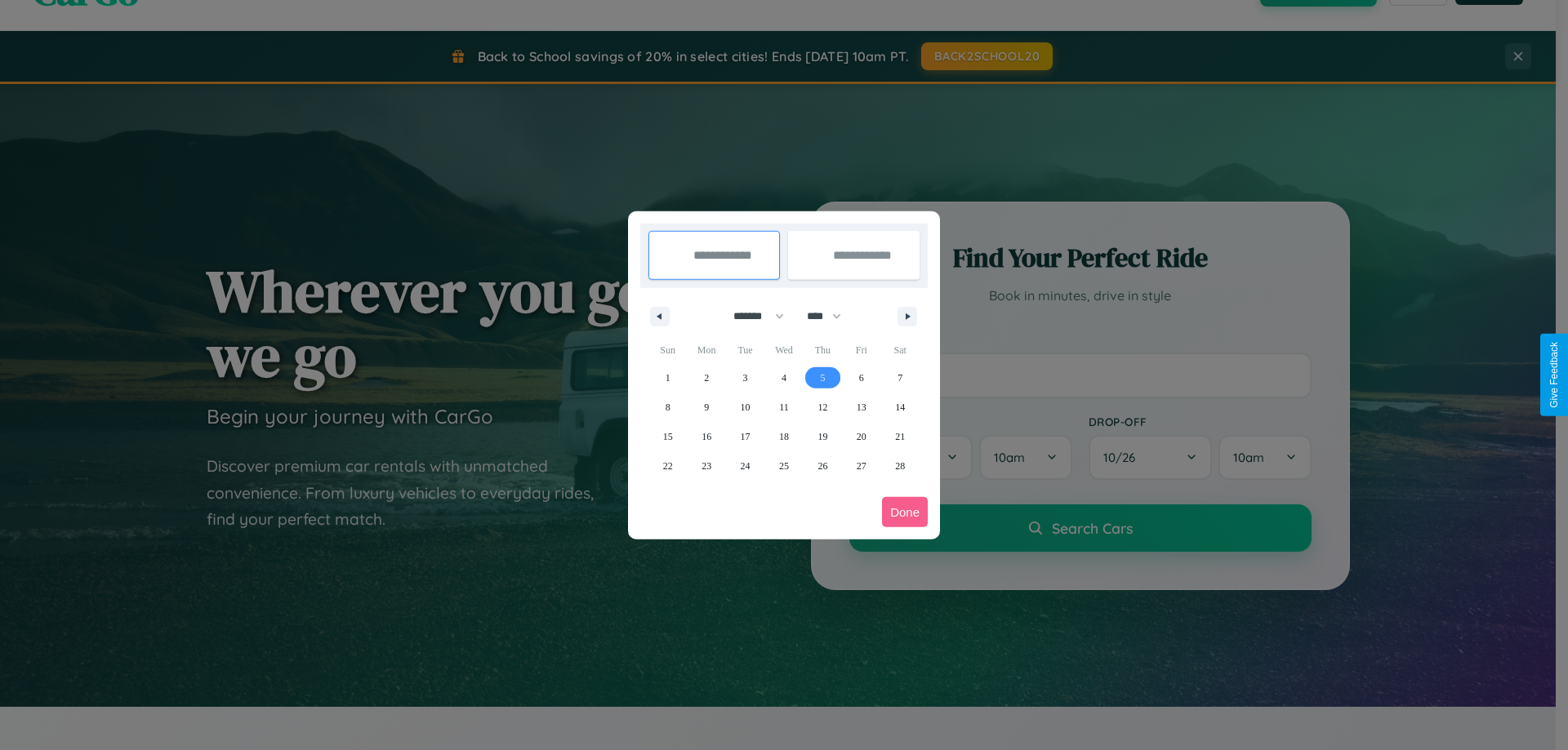
click at [822, 378] on span "5" at bounding box center [822, 378] width 5 height 30
type input "**********"
click at [667, 436] on span "15" at bounding box center [668, 437] width 10 height 30
type input "**********"
click at [904, 512] on button "Done" at bounding box center [904, 512] width 46 height 31
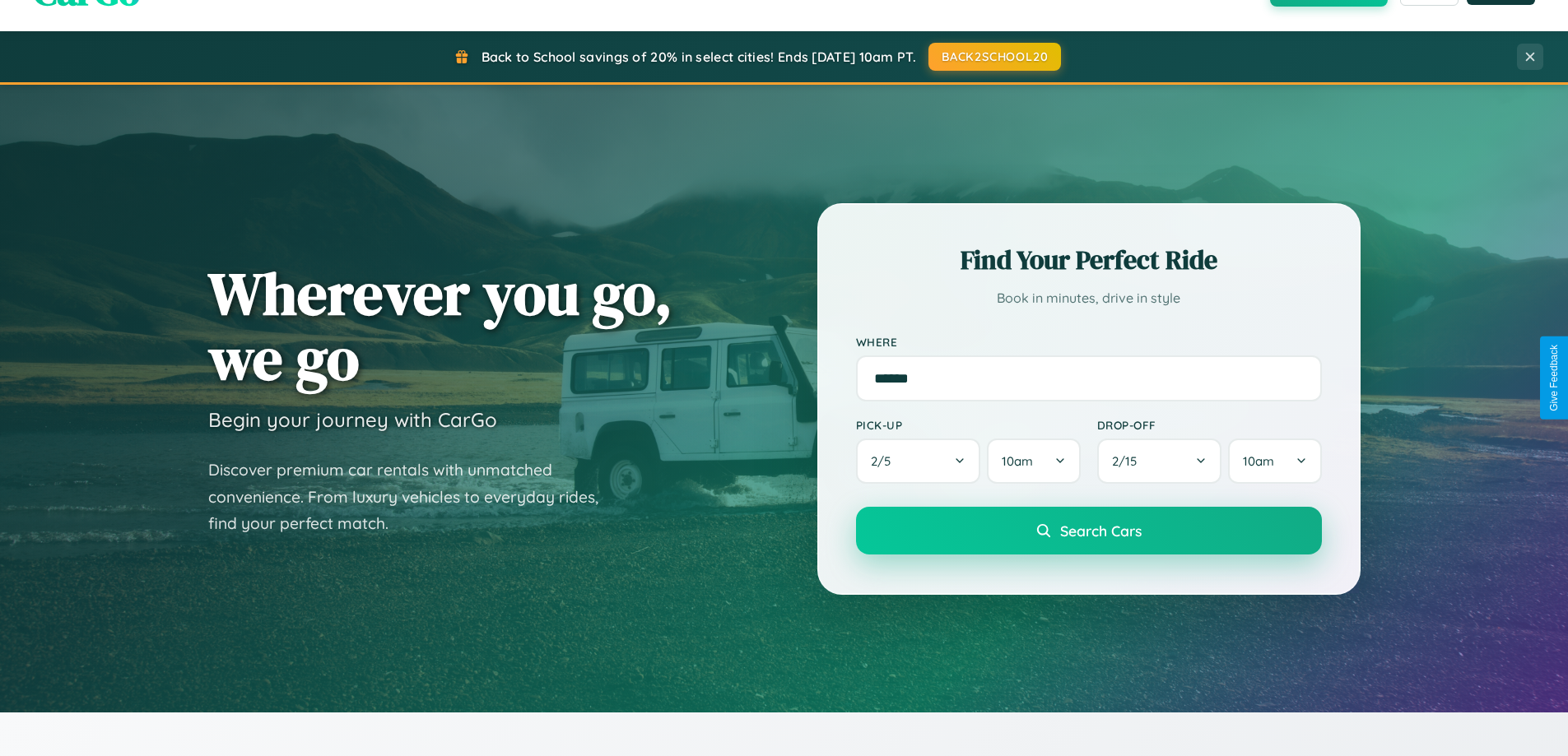
click at [1088, 531] on span "Search Cars" at bounding box center [1100, 530] width 81 height 18
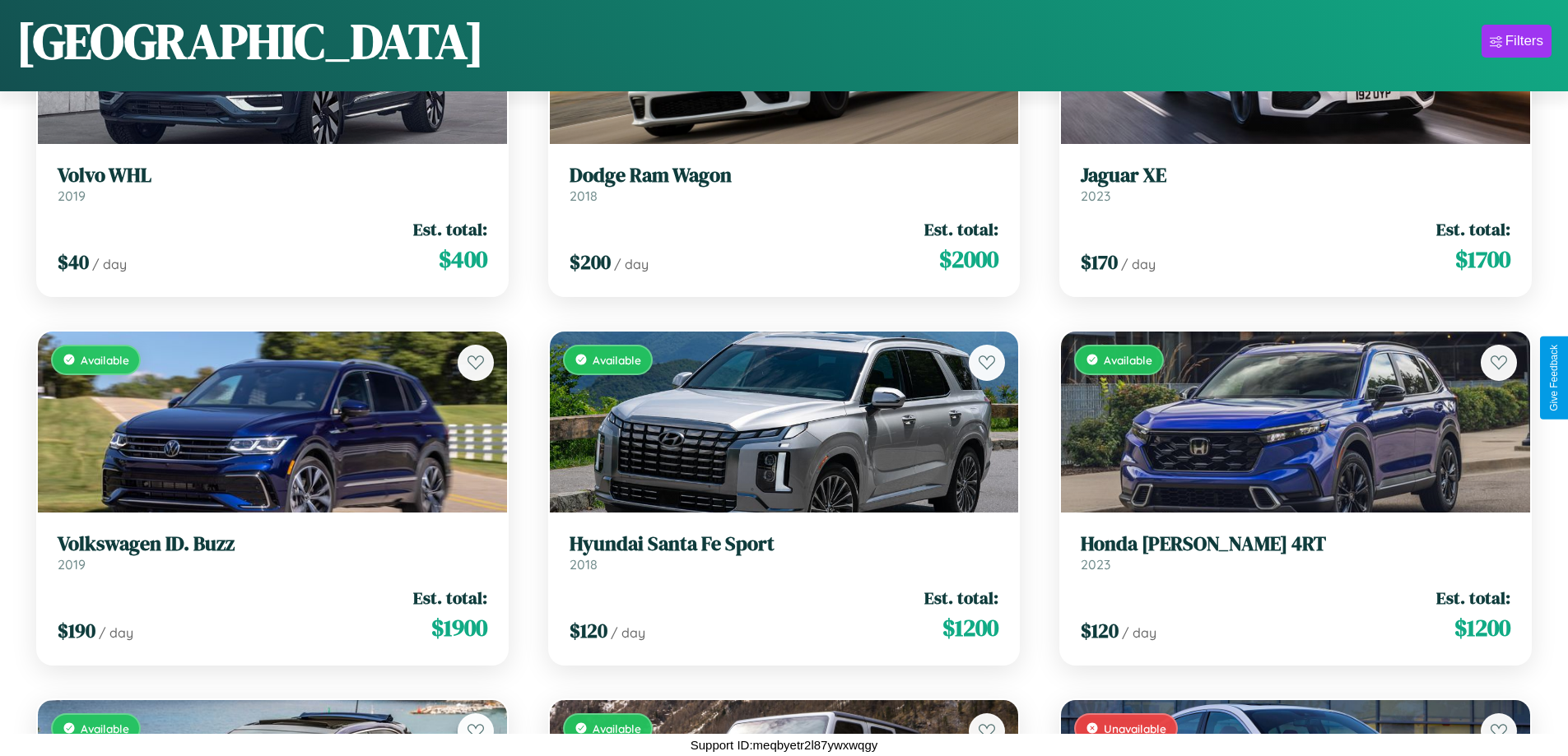
scroll to position [2074, 0]
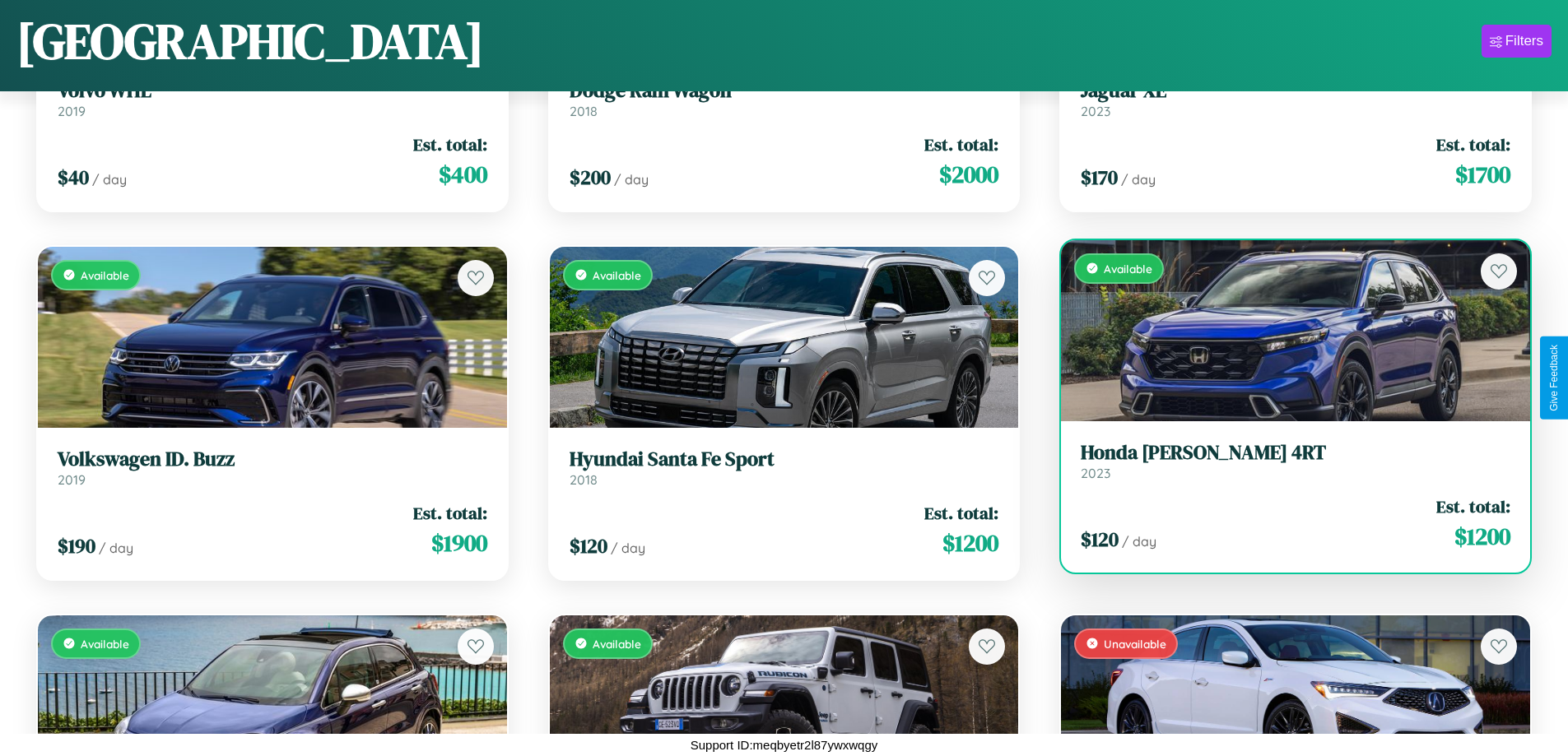
click at [1285, 330] on div "Available" at bounding box center [1295, 331] width 470 height 181
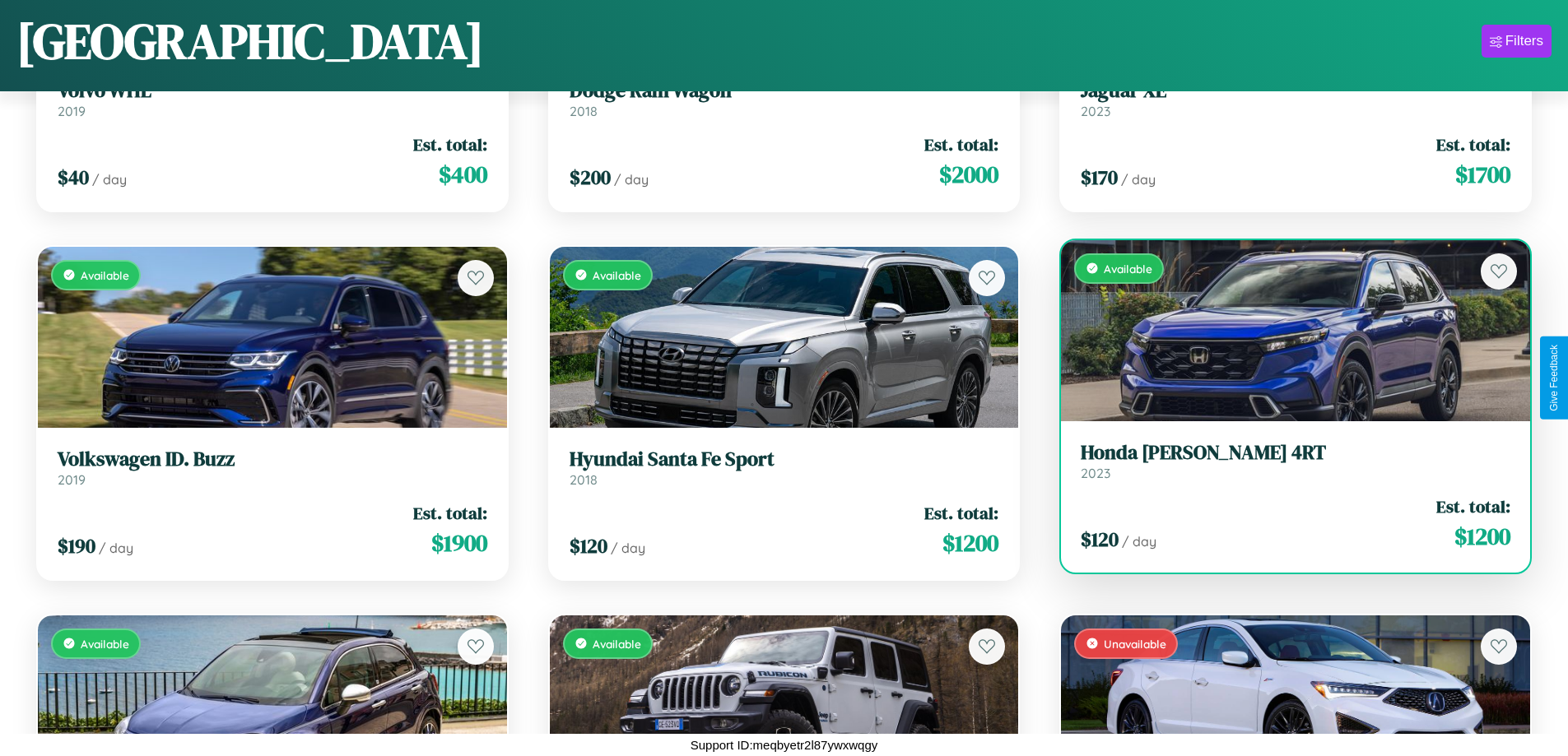
click at [1285, 330] on div "Available" at bounding box center [1295, 331] width 470 height 181
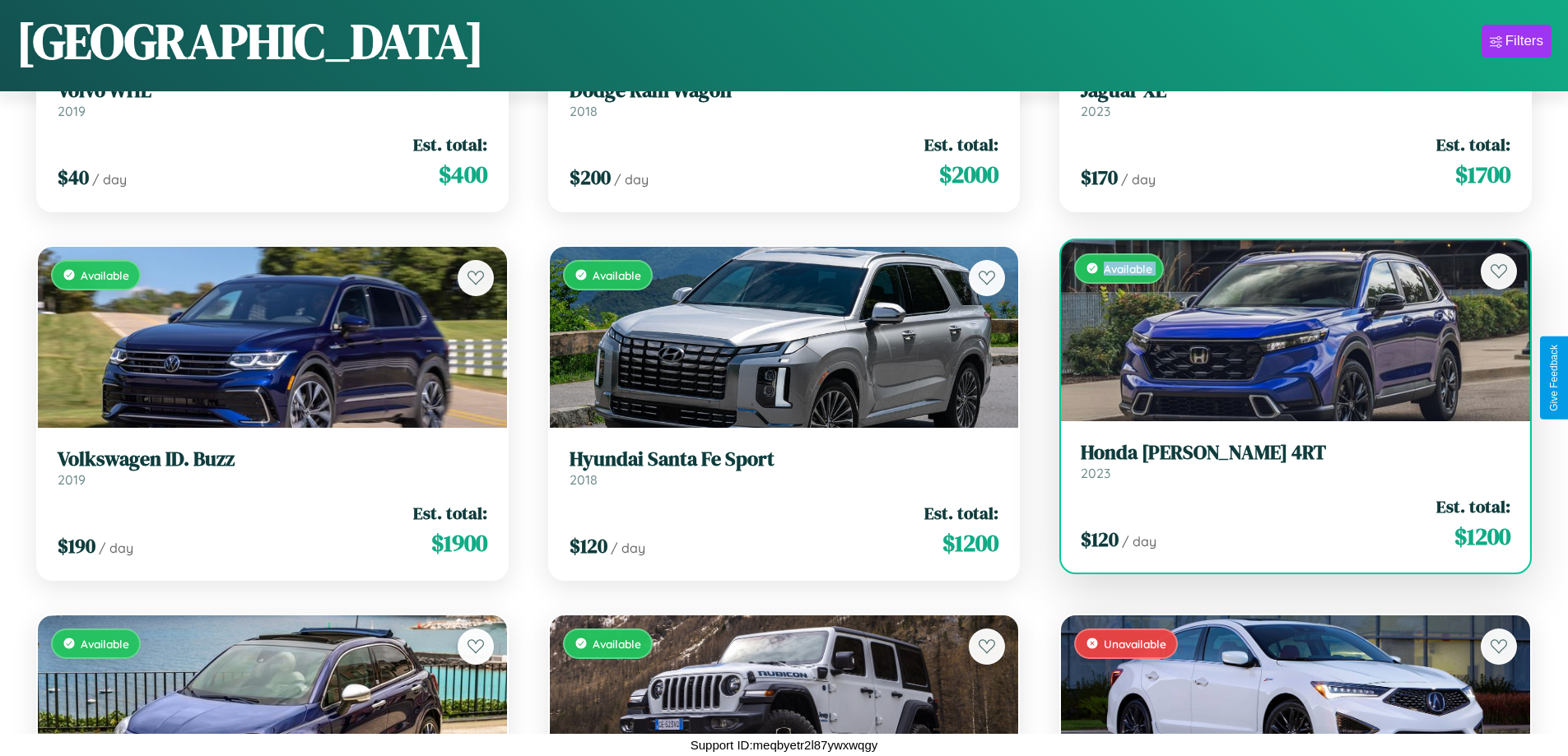
click at [1285, 330] on div "Available" at bounding box center [1295, 331] width 470 height 181
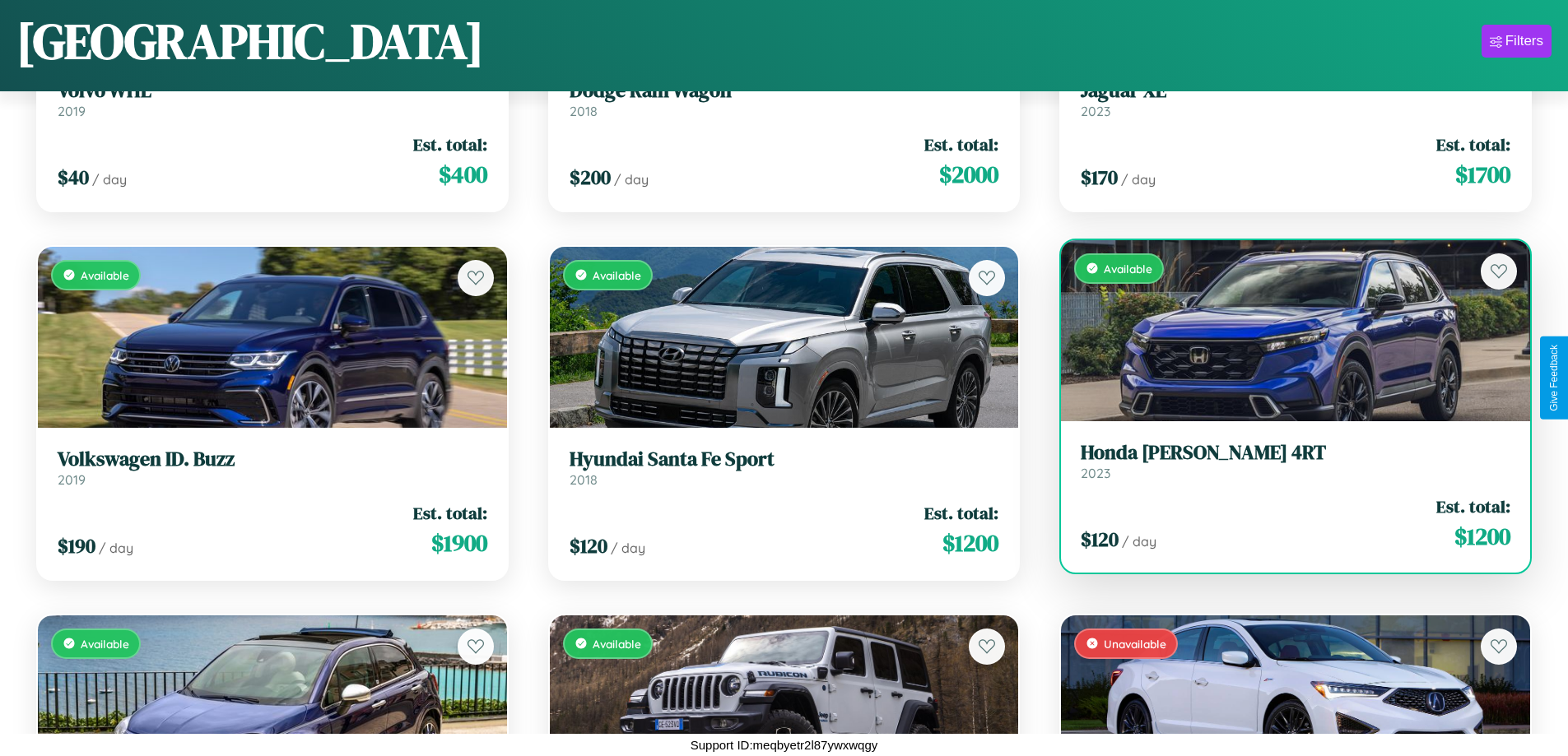
click at [1285, 330] on div "Available" at bounding box center [1295, 331] width 470 height 181
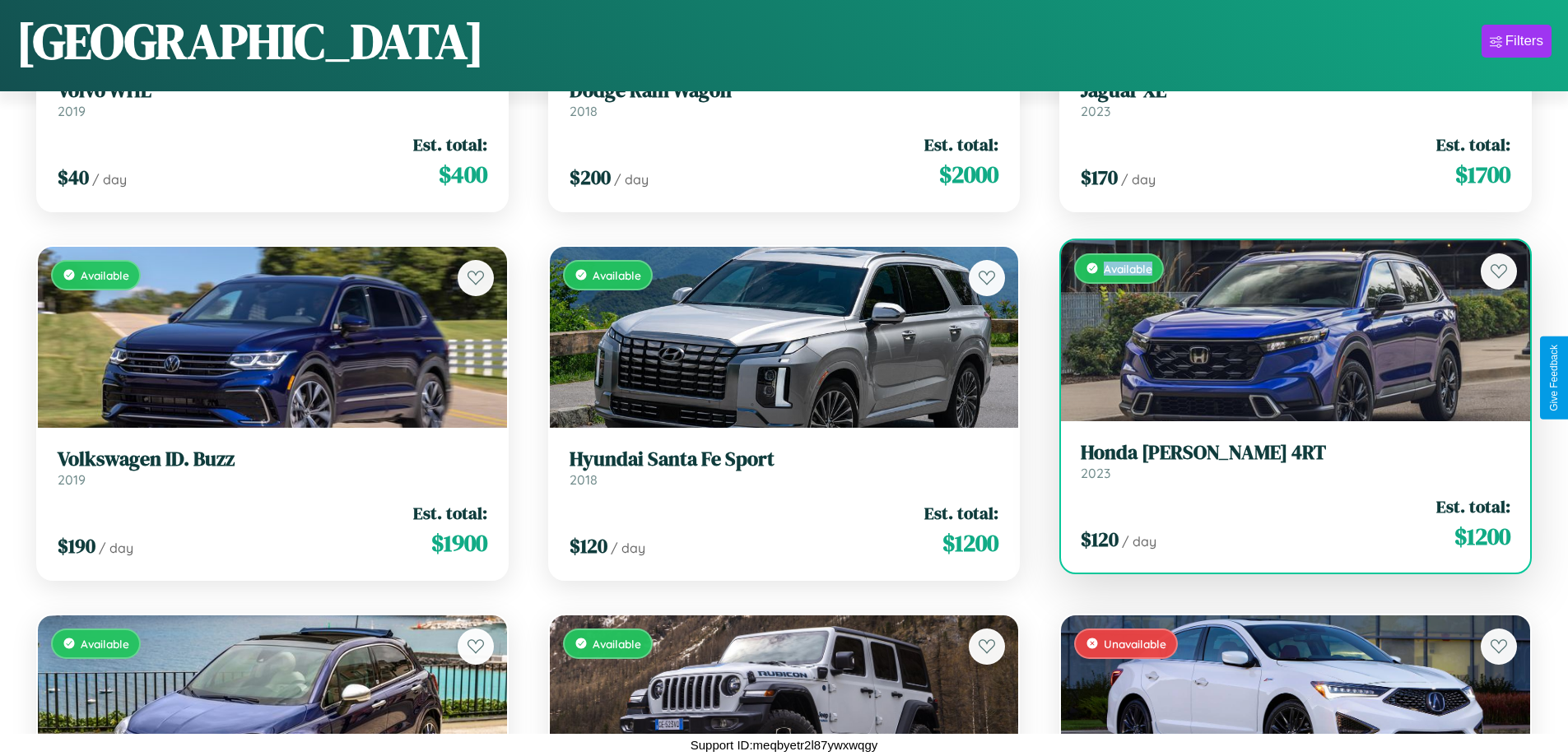
click at [1285, 330] on div "Available" at bounding box center [1295, 331] width 470 height 181
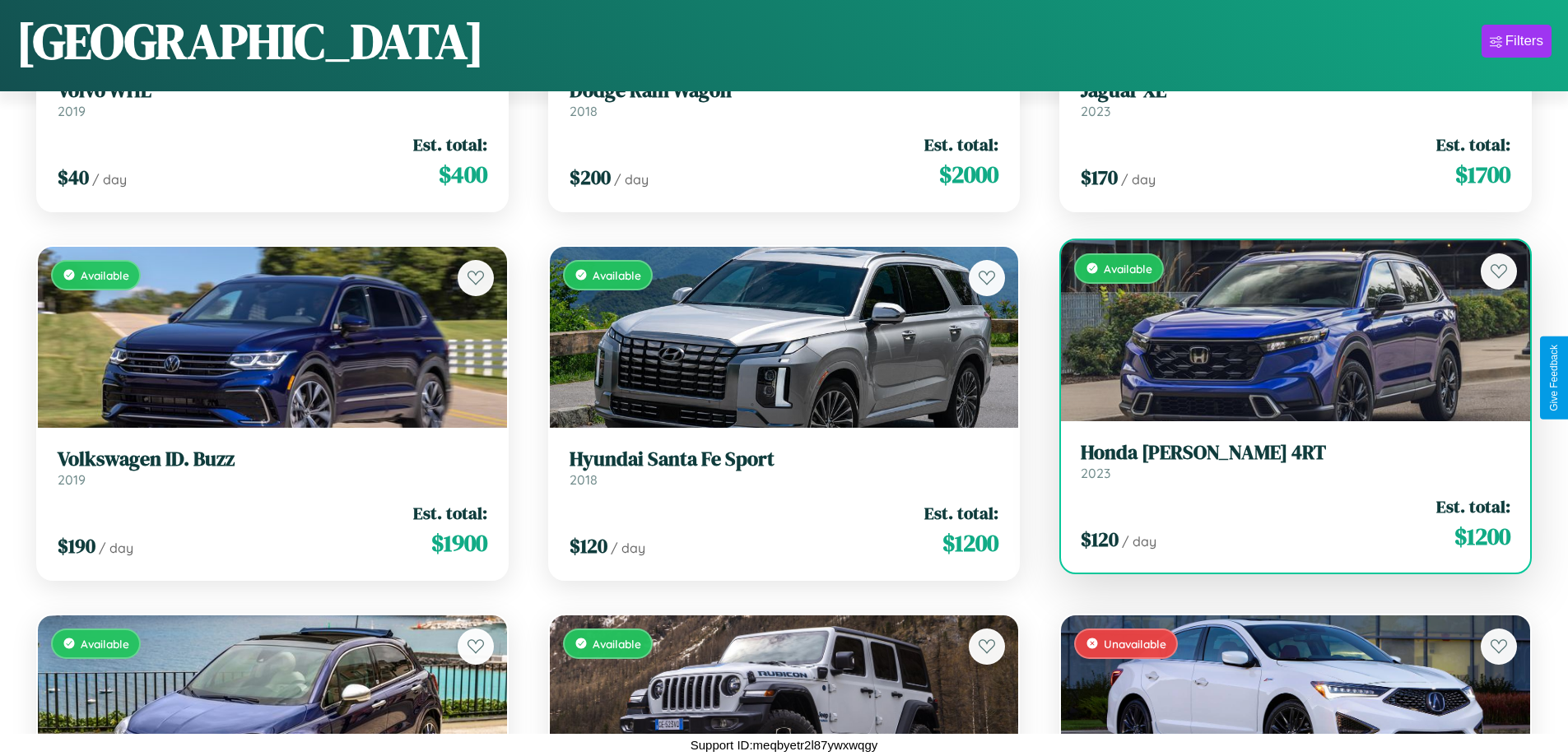
click at [1285, 461] on h3 "Honda [PERSON_NAME] 4RT" at bounding box center [1296, 453] width 429 height 24
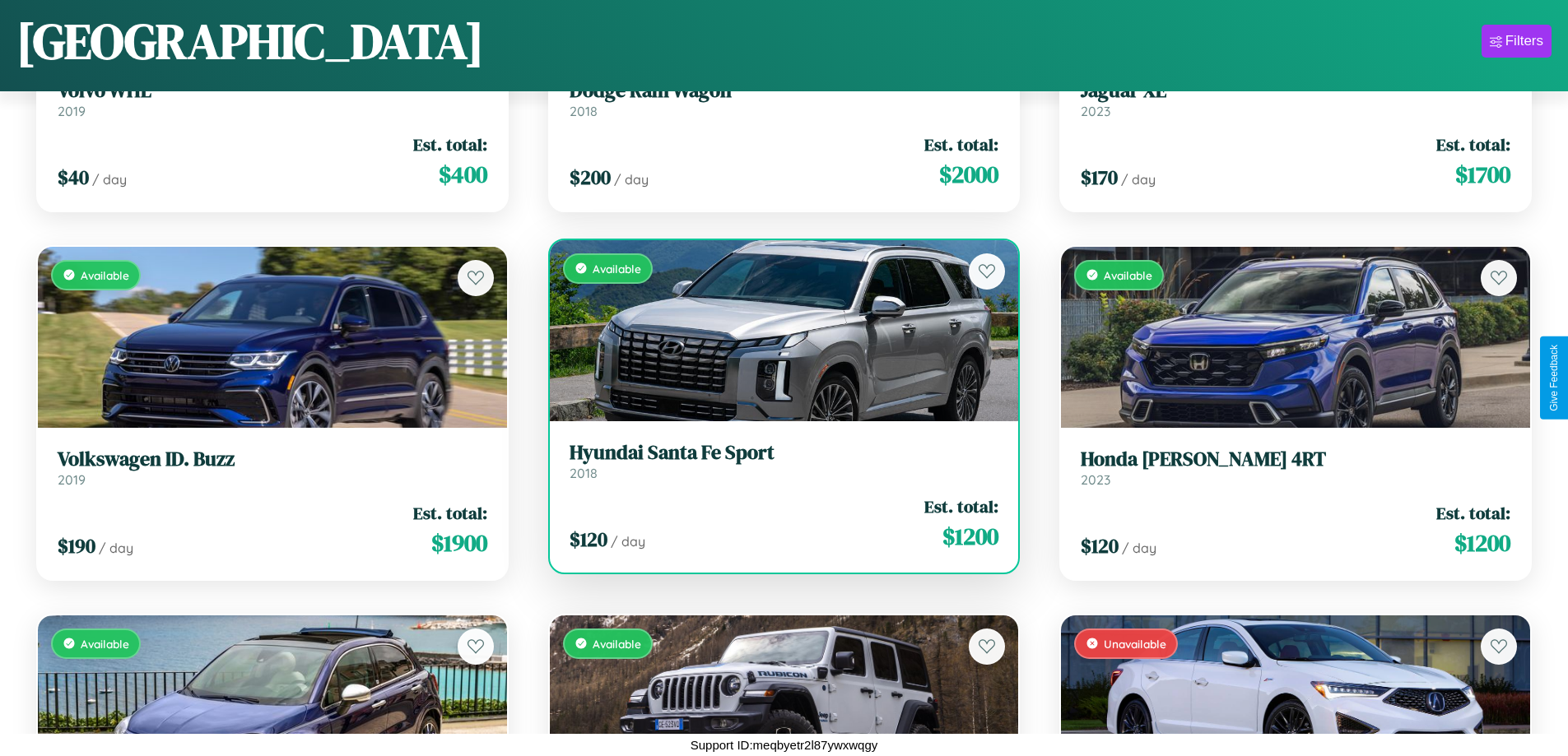
scroll to position [231, 0]
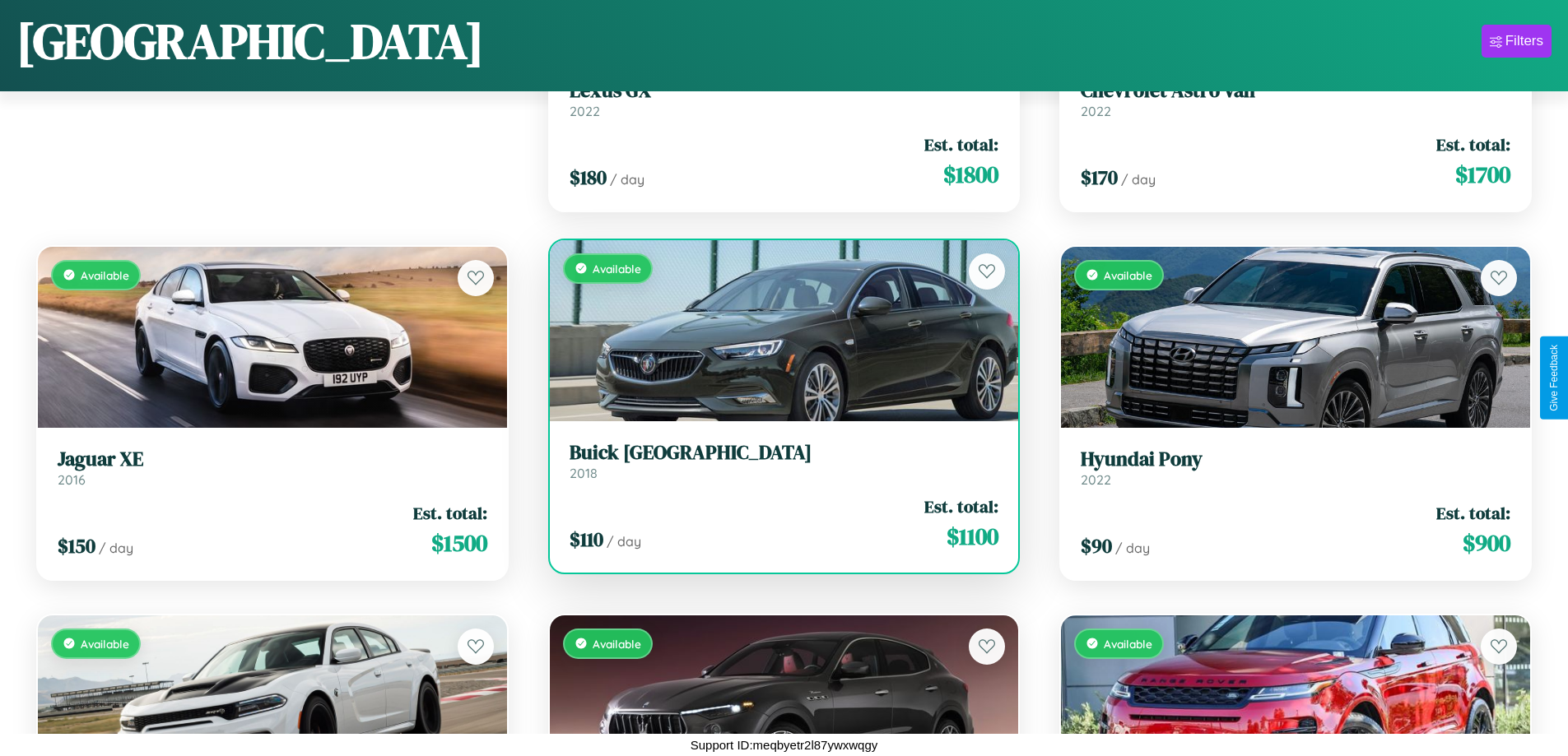
click at [777, 461] on h3 "[GEOGRAPHIC_DATA]" at bounding box center [784, 453] width 429 height 24
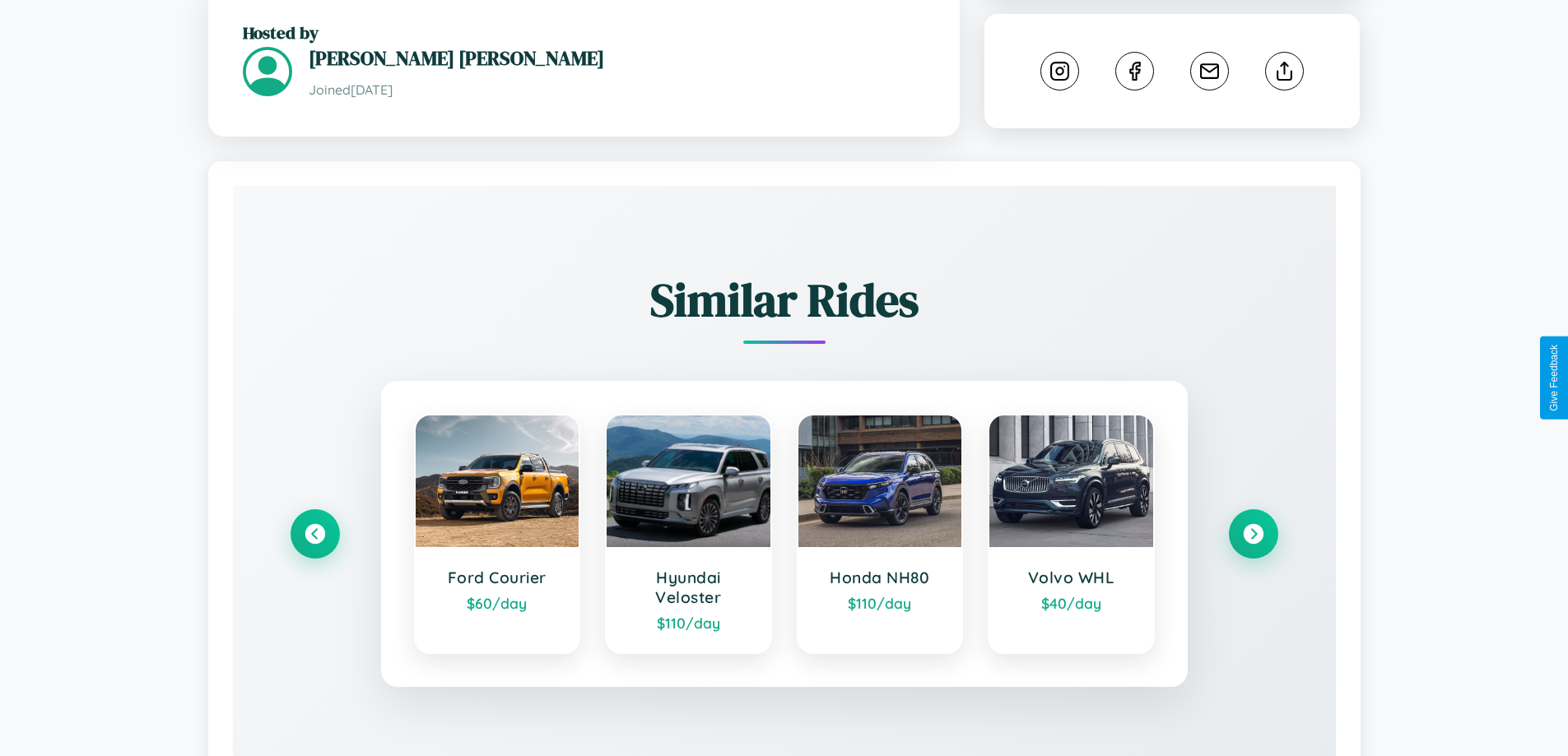
scroll to position [946, 0]
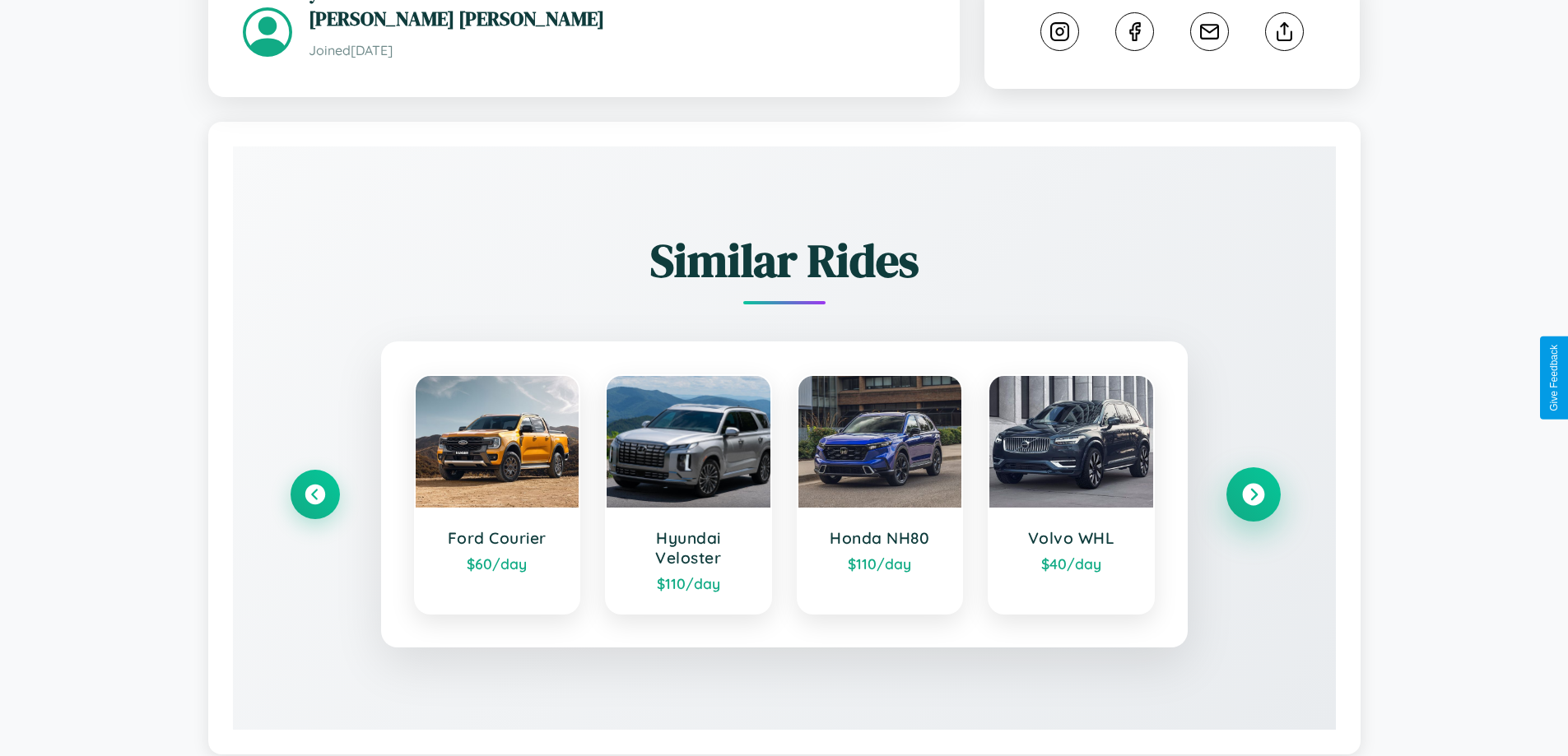
click at [1253, 484] on icon at bounding box center [1253, 495] width 22 height 22
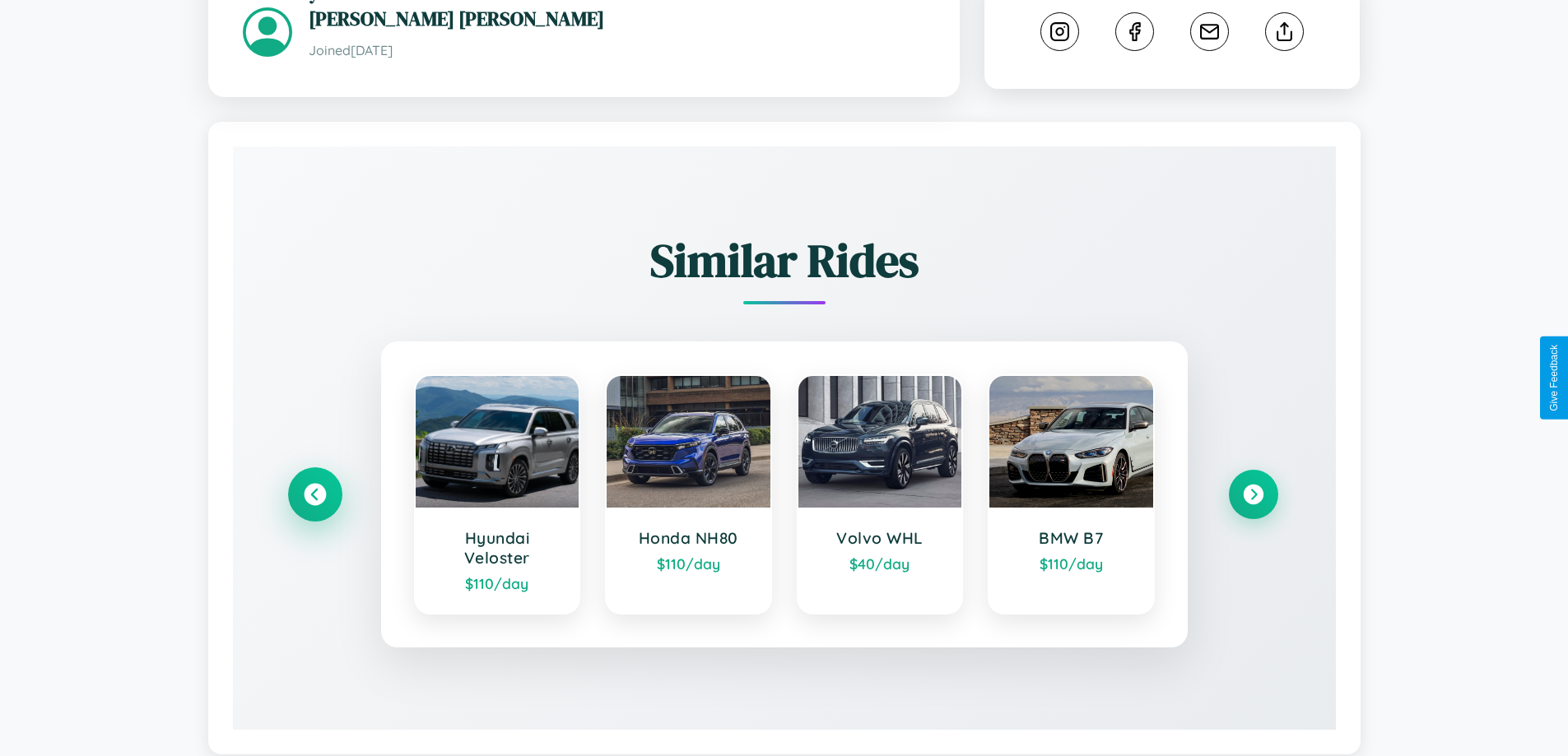
click at [315, 484] on icon at bounding box center [315, 495] width 22 height 22
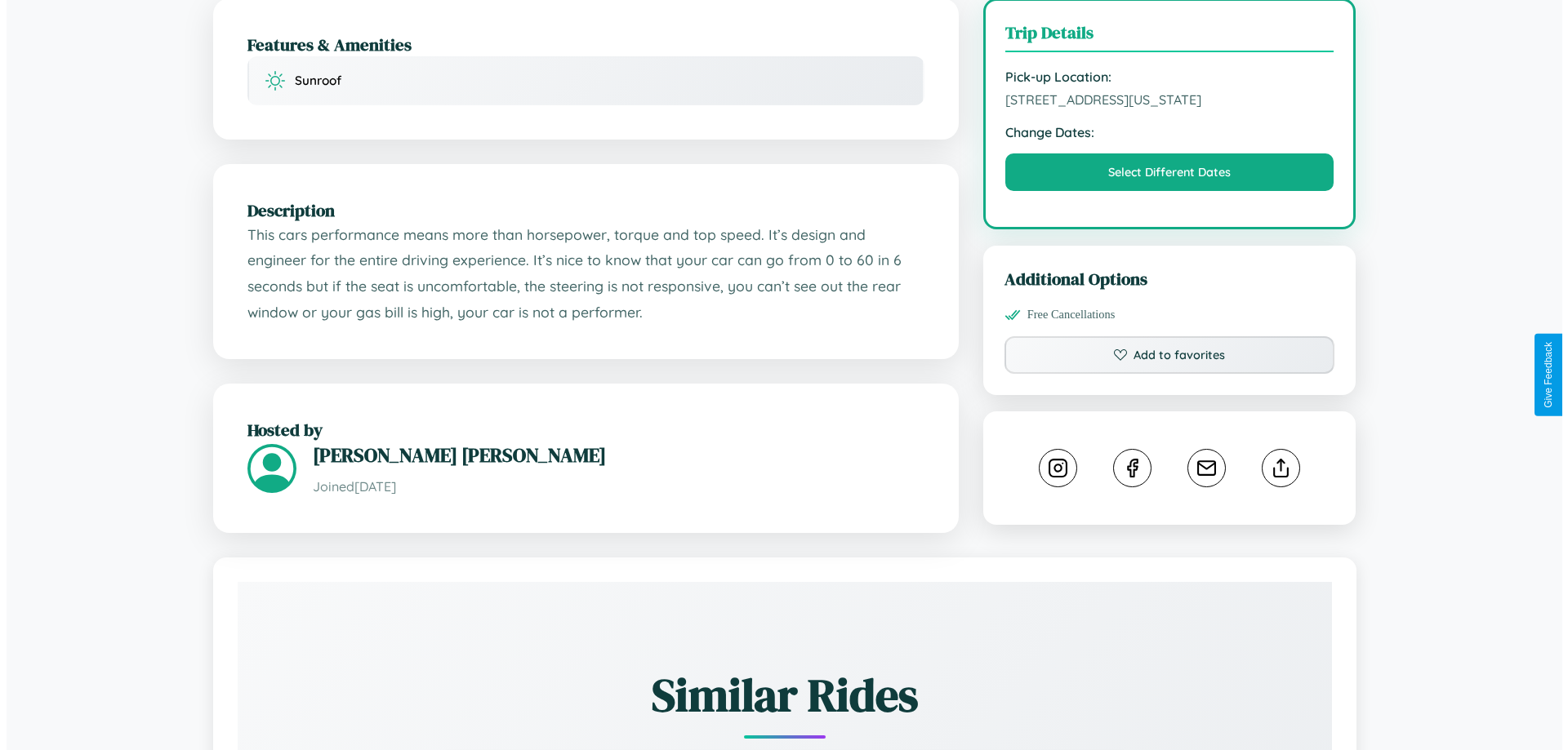
scroll to position [453, 0]
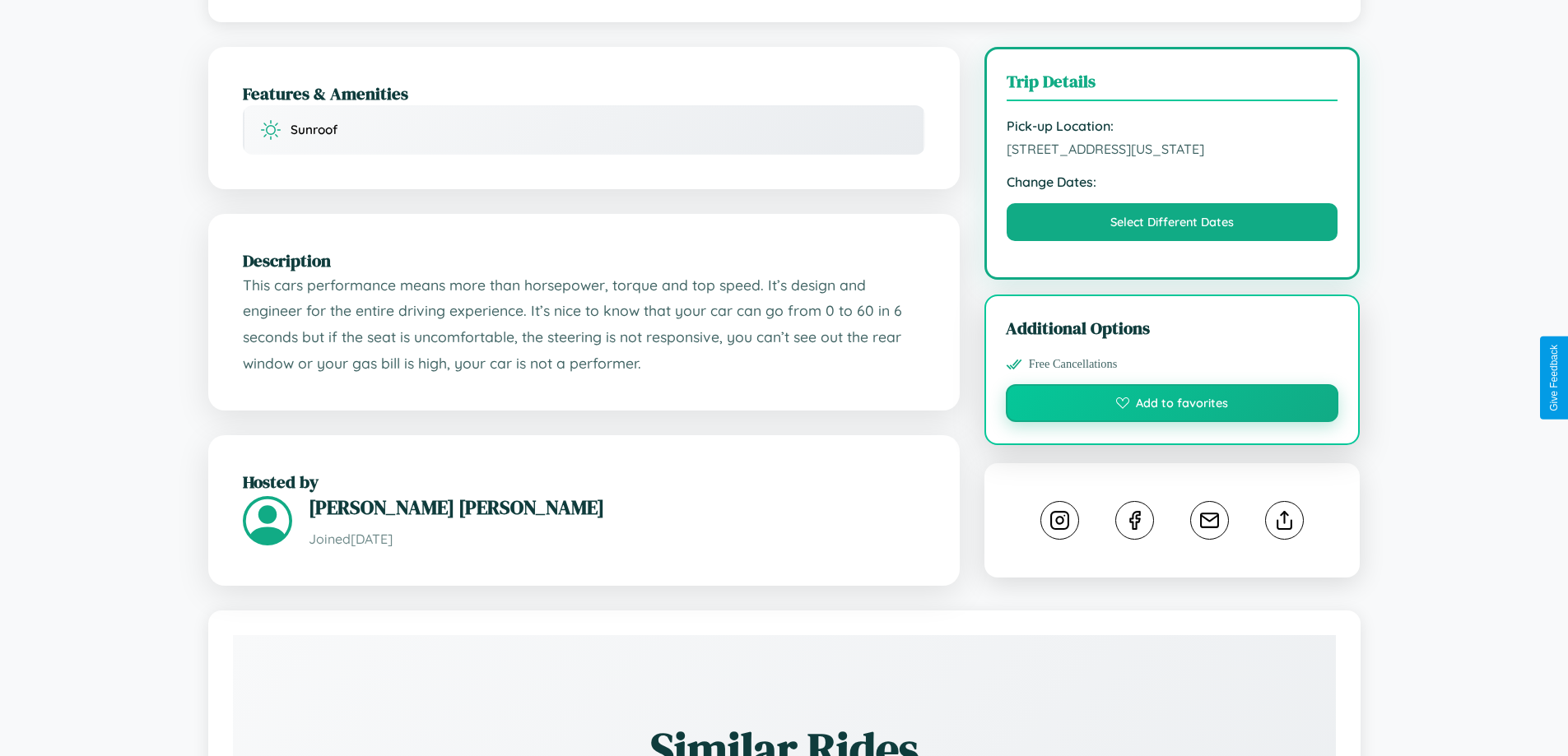
click at [1172, 384] on button "Add to favorites" at bounding box center [1173, 403] width 334 height 38
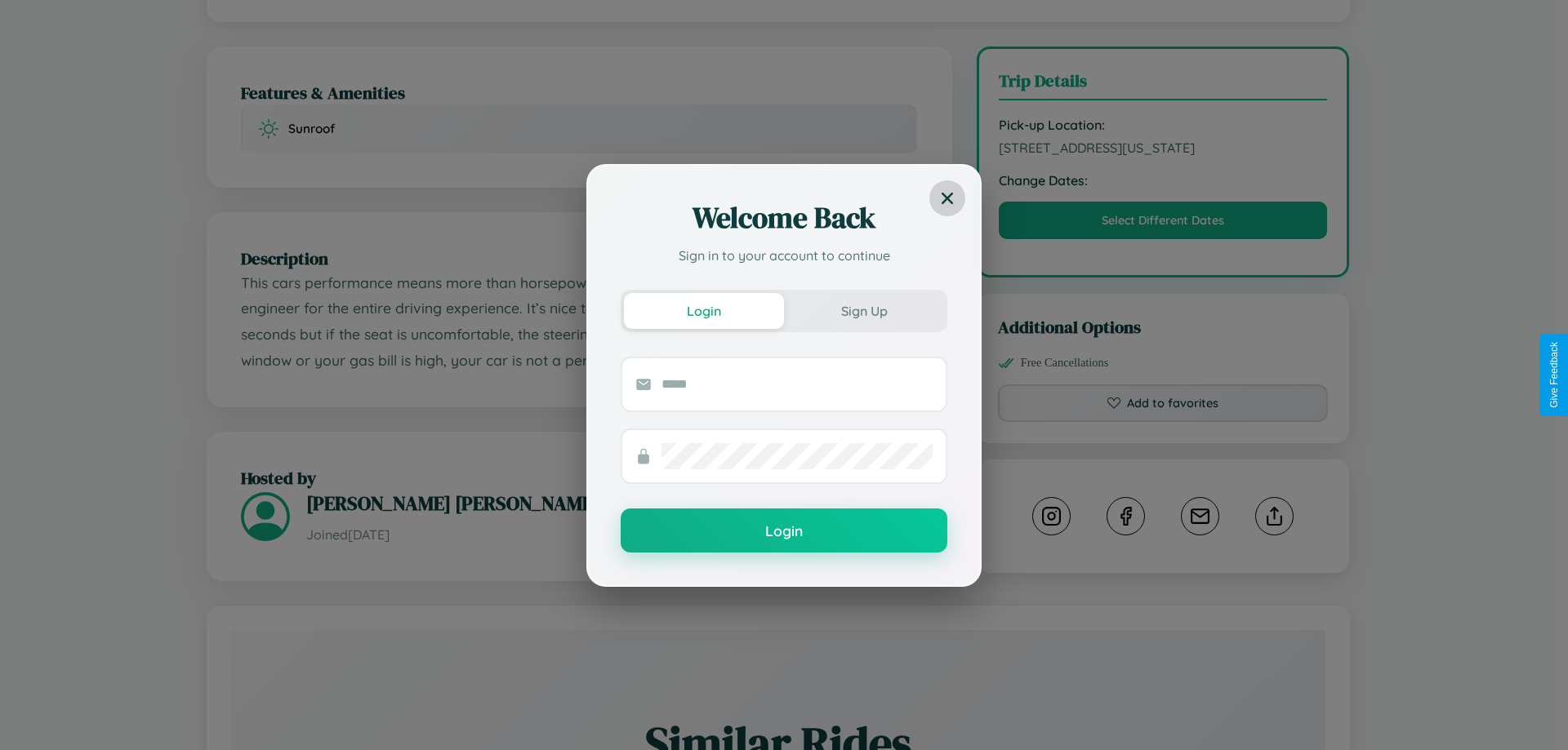
click at [947, 198] on icon at bounding box center [947, 197] width 11 height 11
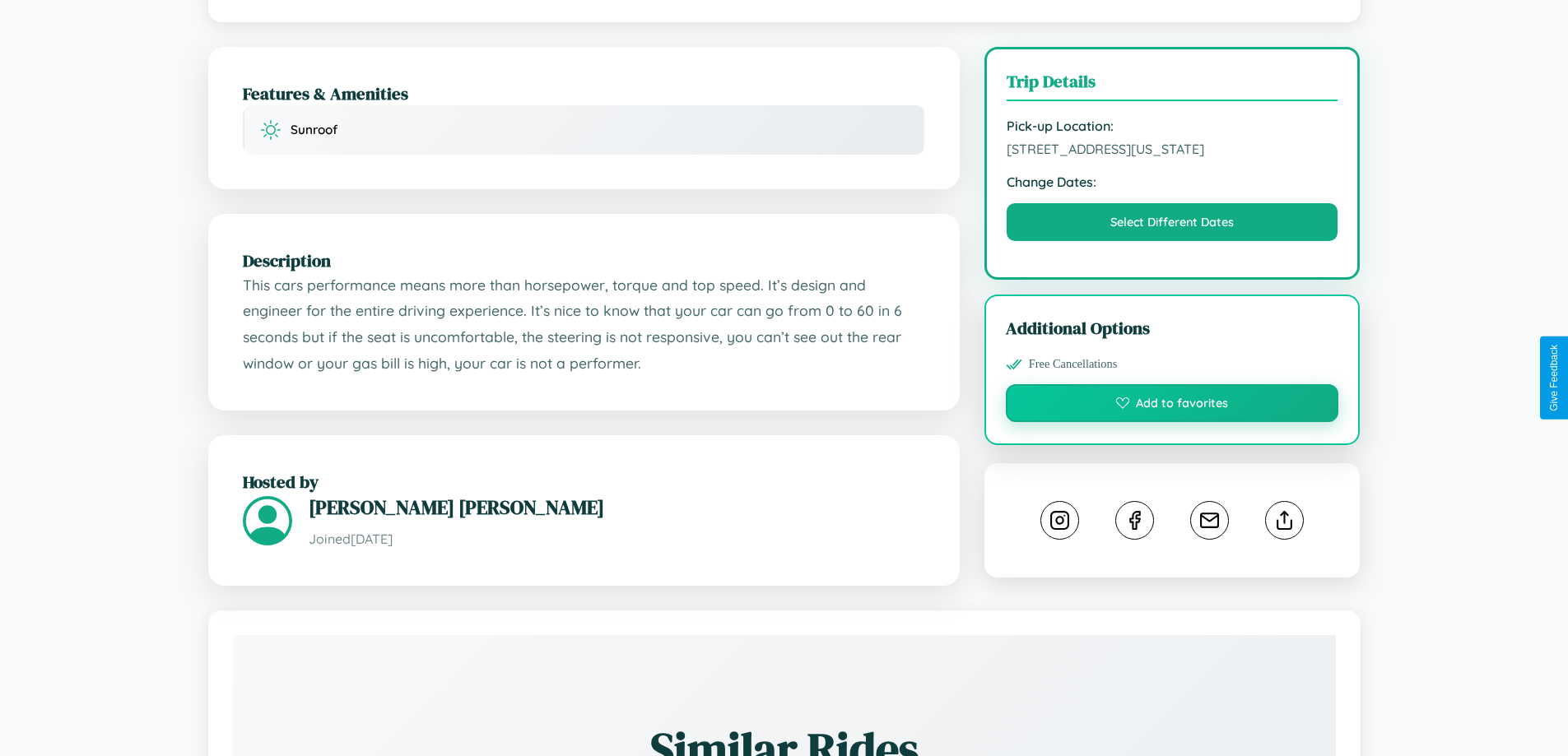
click at [1172, 384] on button "Add to favorites" at bounding box center [1173, 403] width 334 height 38
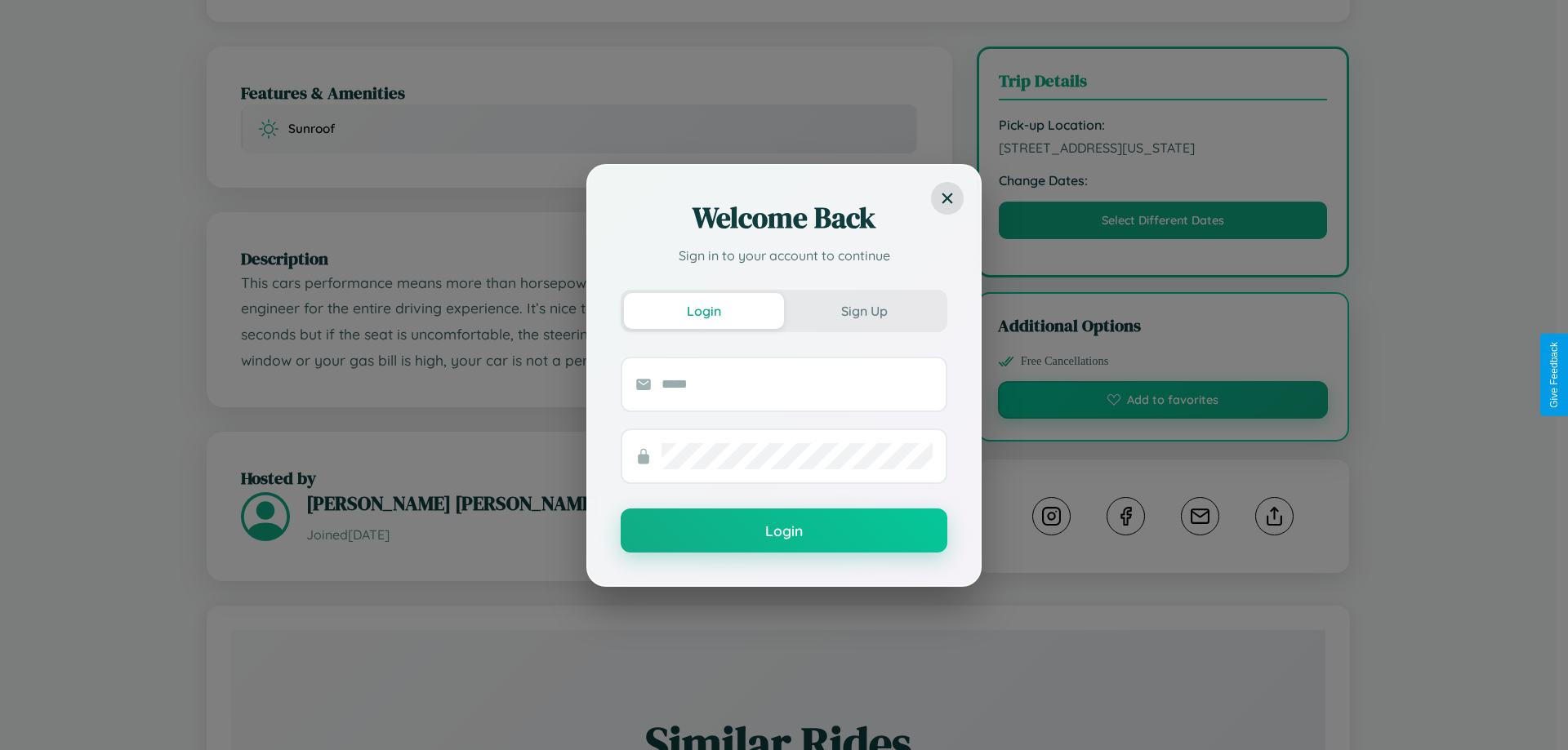
scroll to position [0, 0]
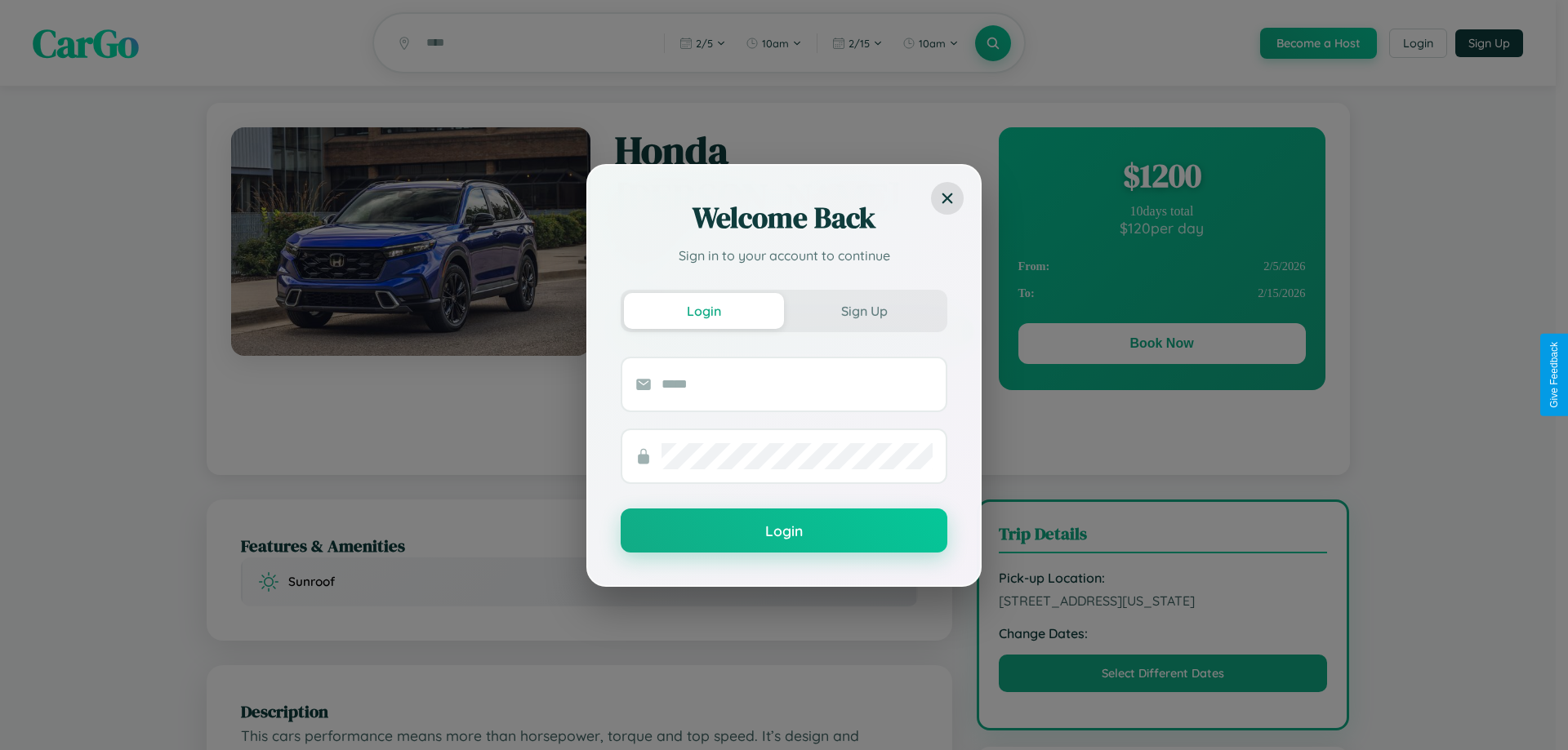
click at [1161, 346] on div "Welcome Back Sign in to your account to continue Login Sign Up Login" at bounding box center [784, 375] width 1568 height 750
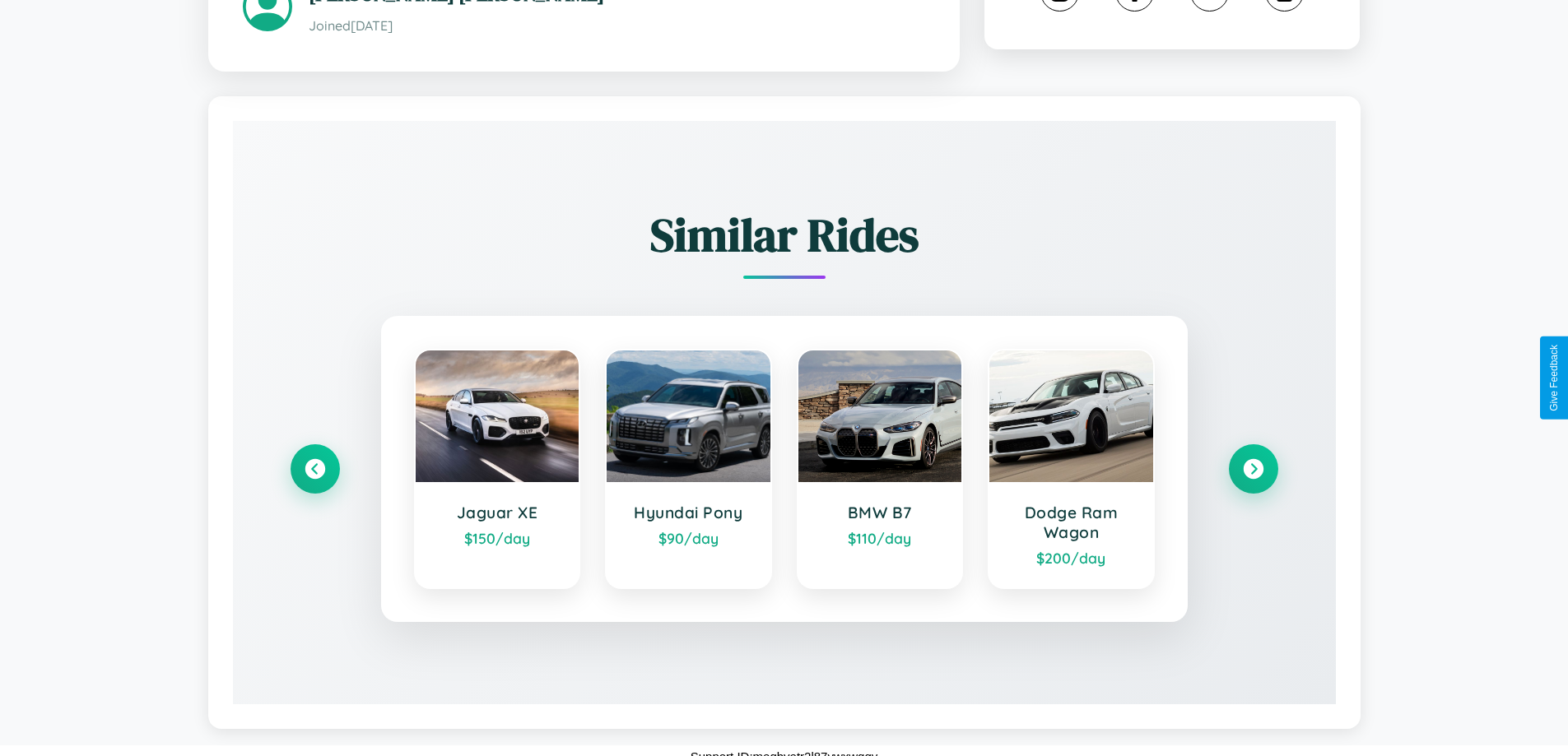
scroll to position [938, 0]
click at [1253, 458] on icon at bounding box center [1253, 469] width 22 height 22
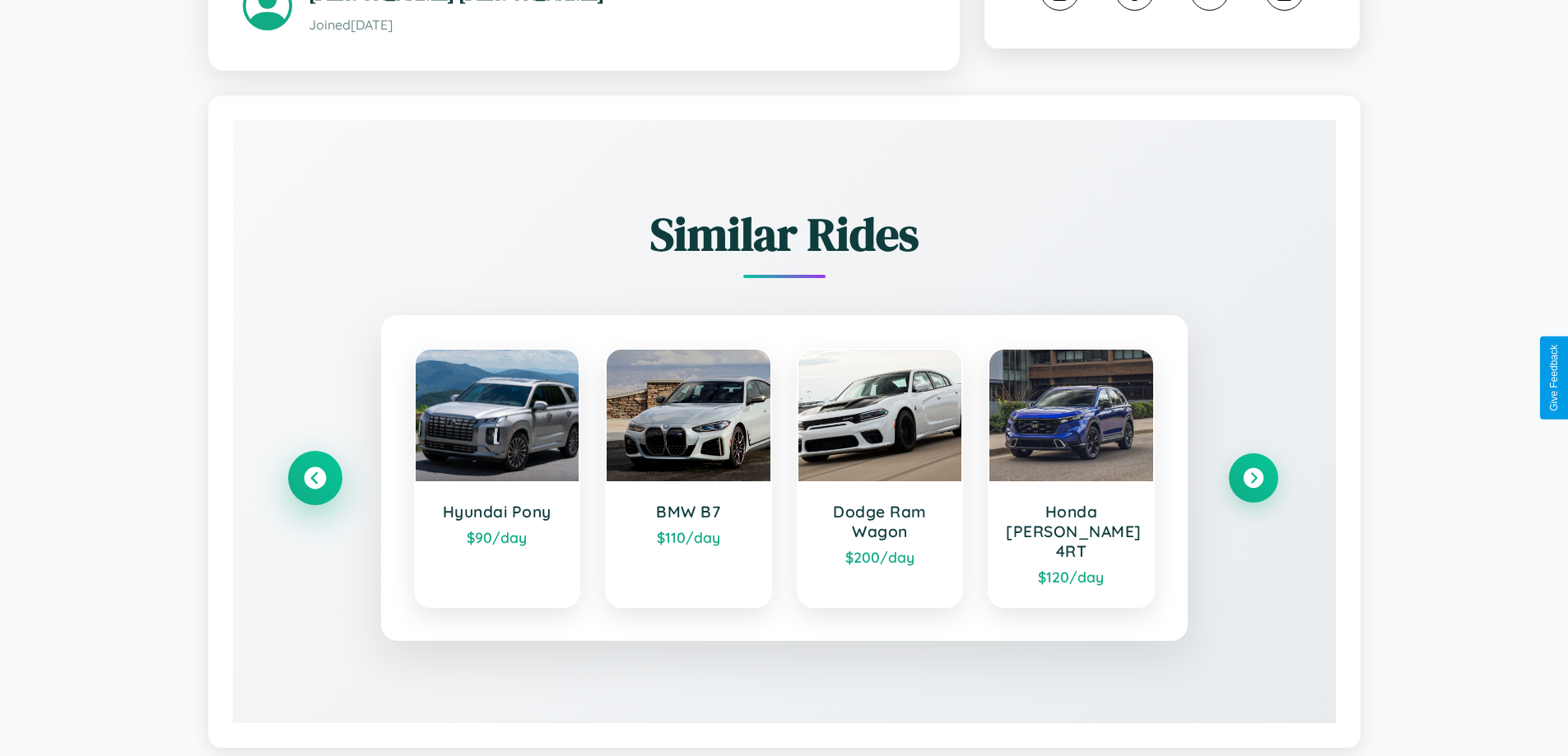
click at [315, 468] on icon at bounding box center [315, 479] width 22 height 22
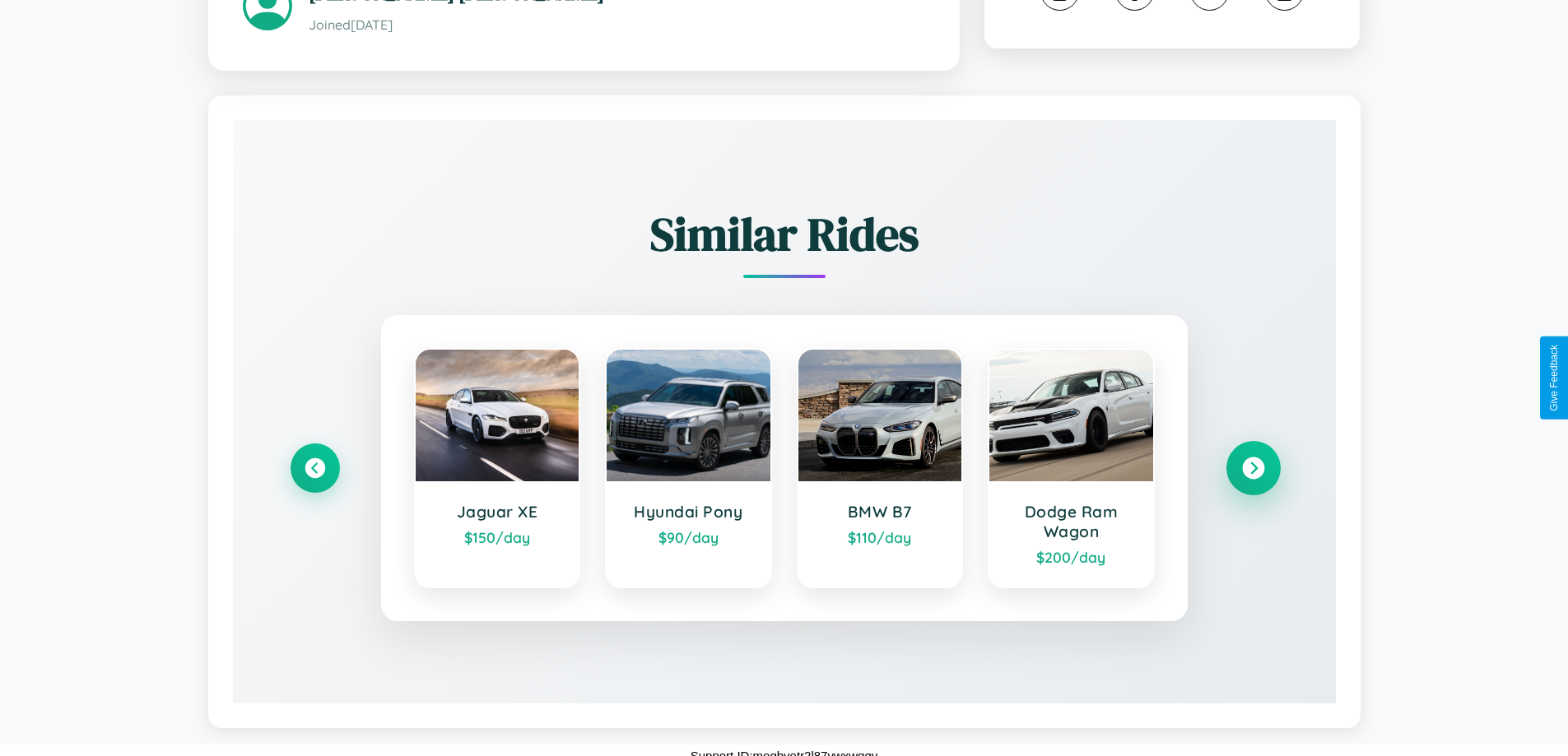
click at [1253, 458] on icon at bounding box center [1253, 469] width 22 height 22
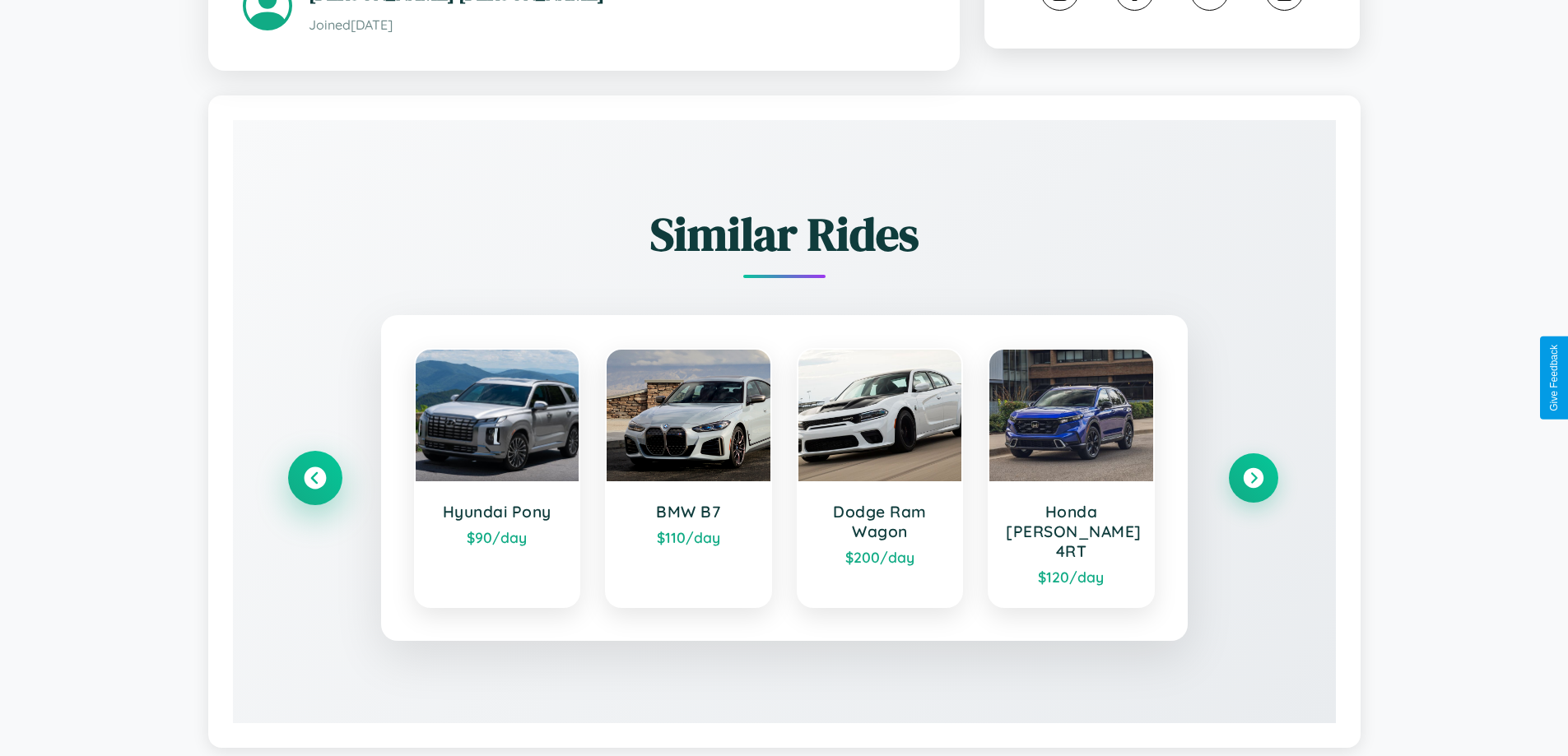
click at [315, 468] on icon at bounding box center [315, 479] width 22 height 22
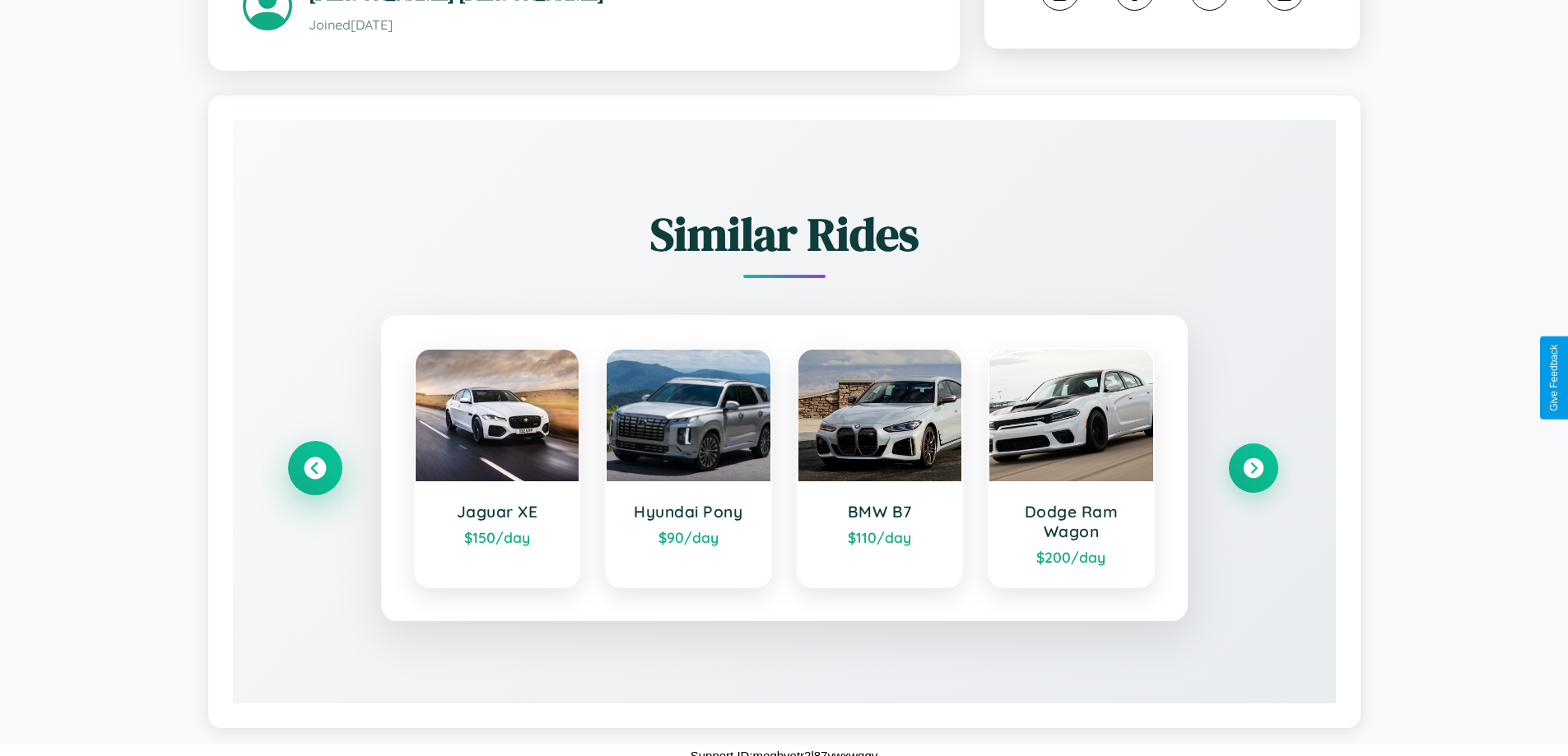
click at [315, 458] on icon at bounding box center [315, 469] width 22 height 22
